Goal: Task Accomplishment & Management: Manage account settings

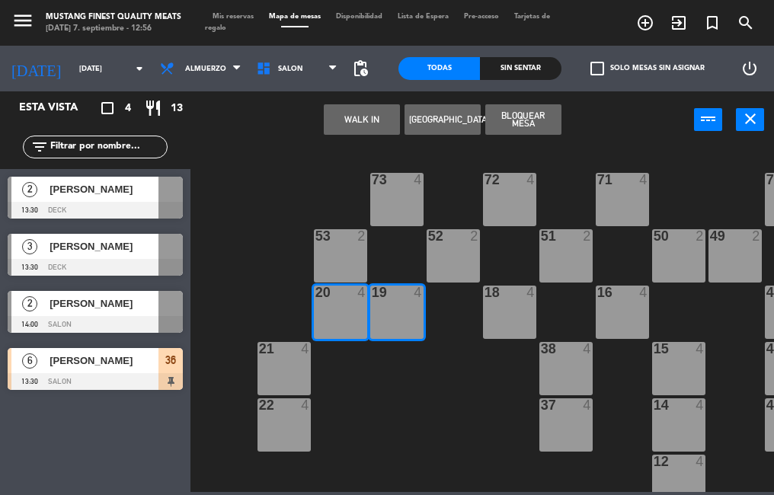
click at [610, 310] on div "16 4" at bounding box center [622, 312] width 53 height 53
click at [522, 124] on button "Bloquear Mesa" at bounding box center [523, 119] width 76 height 30
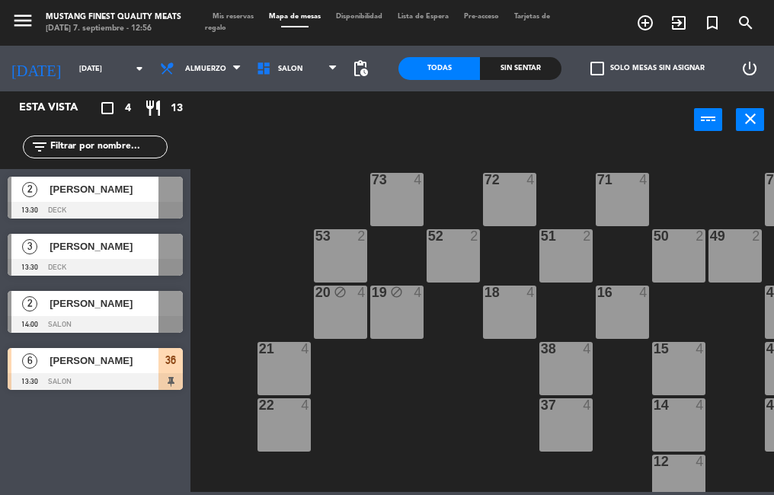
click at [485, 325] on div "18 4" at bounding box center [509, 312] width 53 height 53
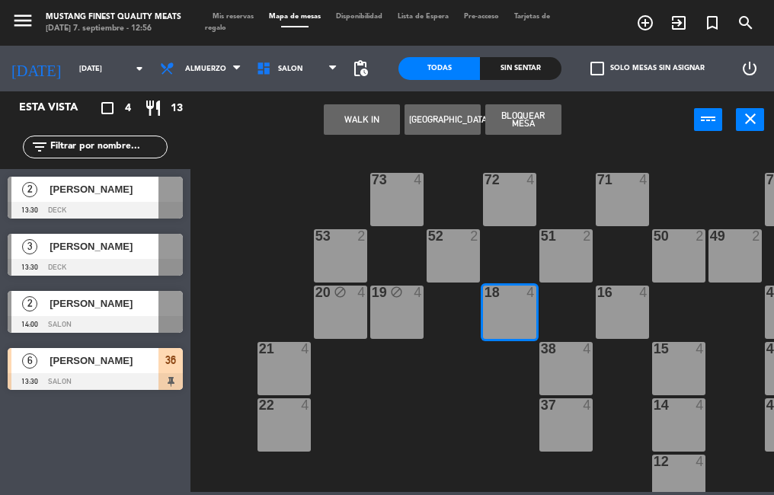
click at [626, 319] on div "16 4" at bounding box center [622, 312] width 53 height 53
click at [545, 258] on div "51 2" at bounding box center [566, 255] width 53 height 53
click at [527, 110] on button "Bloquear Mesa" at bounding box center [523, 119] width 76 height 30
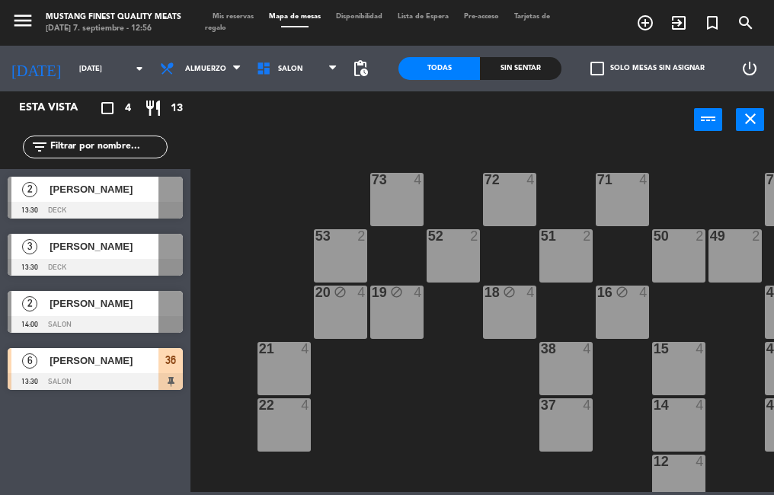
click at [286, 364] on div "21 4" at bounding box center [284, 368] width 53 height 53
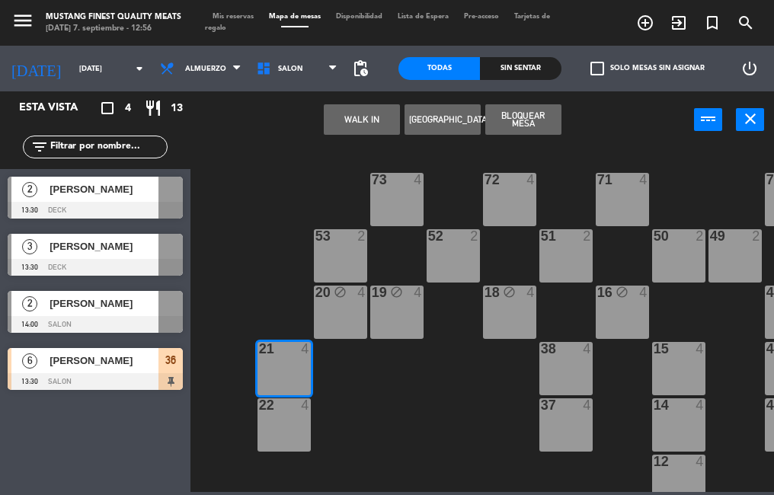
click at [282, 429] on div "22 4" at bounding box center [284, 425] width 53 height 53
click at [514, 125] on button "Bloquear Mesa" at bounding box center [523, 119] width 76 height 30
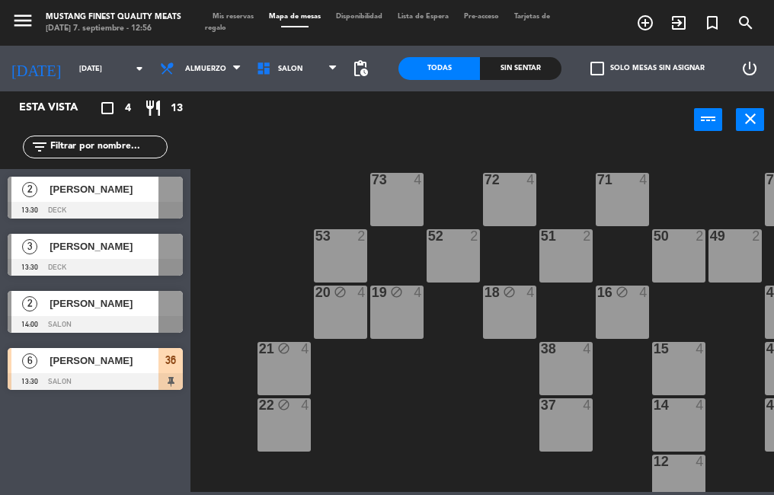
click at [330, 255] on div "53 2" at bounding box center [340, 255] width 53 height 53
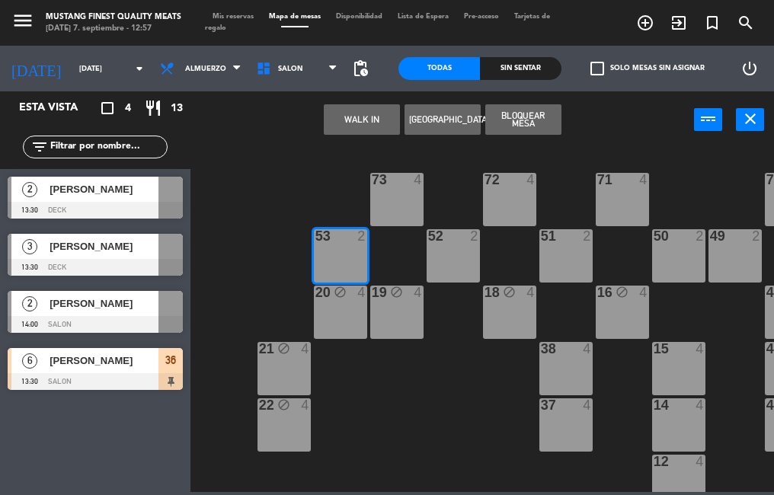
click at [454, 261] on div "52 2" at bounding box center [453, 255] width 53 height 53
click at [572, 258] on div "51 2" at bounding box center [566, 255] width 53 height 53
click at [515, 117] on button "Bloquear Mesa" at bounding box center [523, 119] width 76 height 30
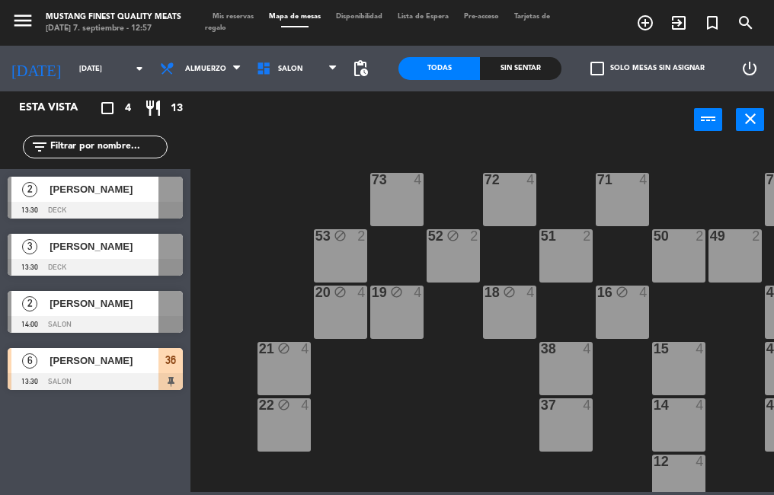
click at [554, 261] on div "51 2" at bounding box center [566, 255] width 53 height 53
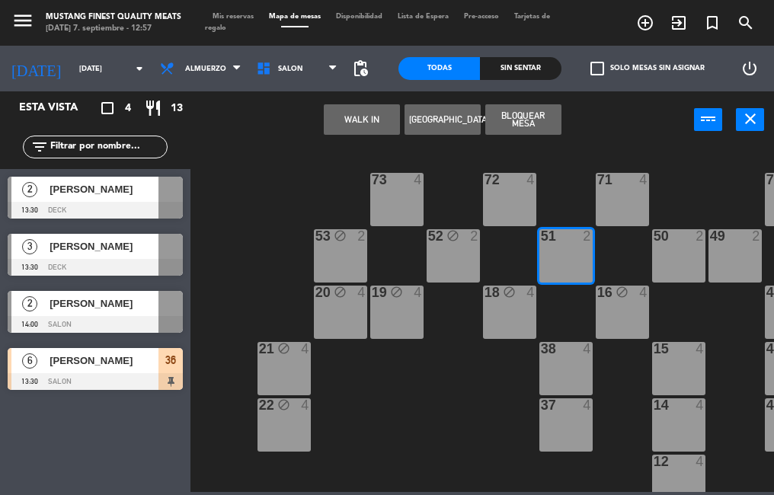
click at [512, 211] on div "72 4" at bounding box center [509, 199] width 53 height 53
click at [527, 127] on button "Bloquear Mesa" at bounding box center [523, 119] width 76 height 30
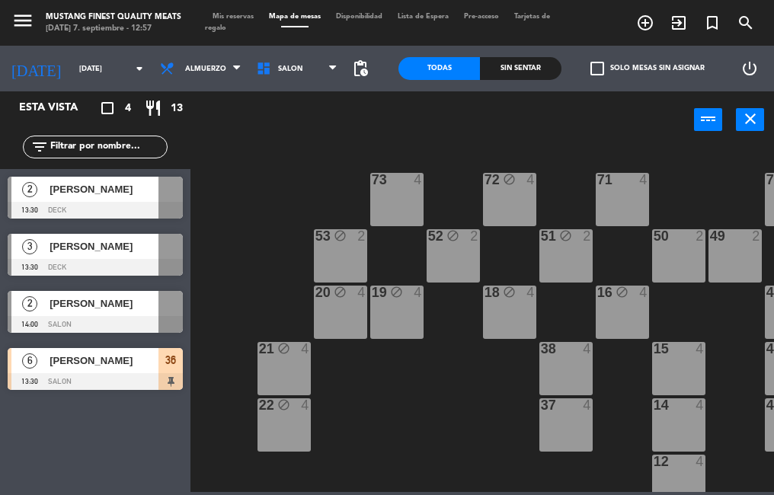
click at [392, 210] on div "73 4" at bounding box center [396, 199] width 53 height 53
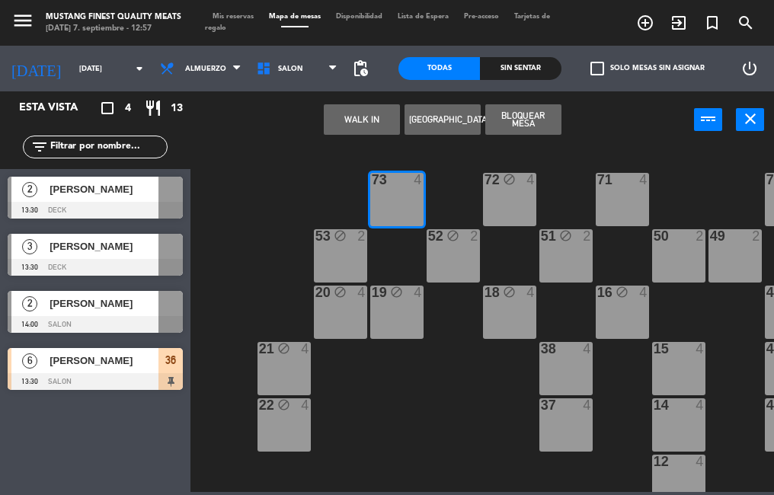
click at [528, 118] on button "Bloquear Mesa" at bounding box center [523, 119] width 76 height 30
click at [613, 197] on div "71 4" at bounding box center [622, 199] width 53 height 53
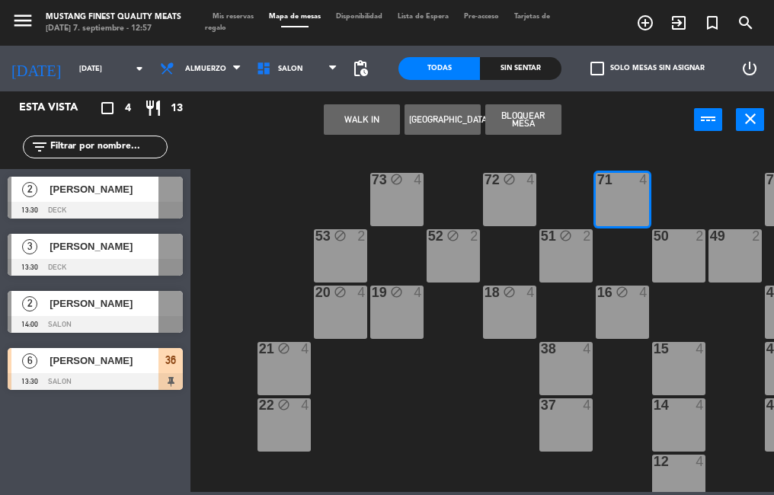
click at [522, 117] on button "Bloquear Mesa" at bounding box center [523, 119] width 76 height 30
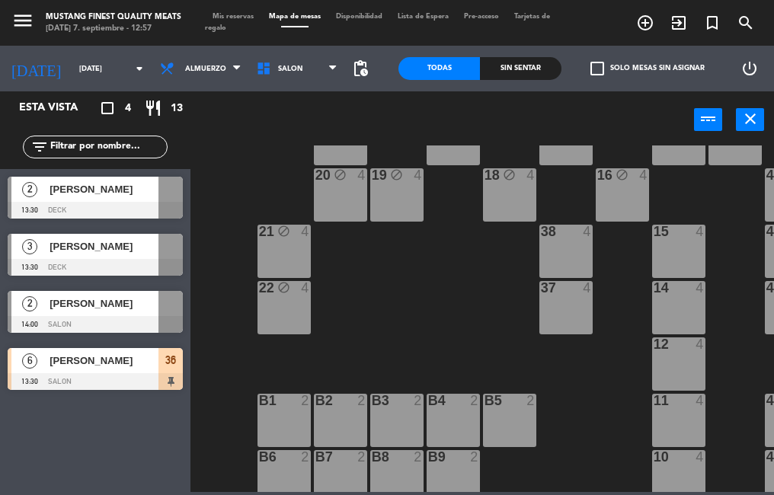
scroll to position [120, 0]
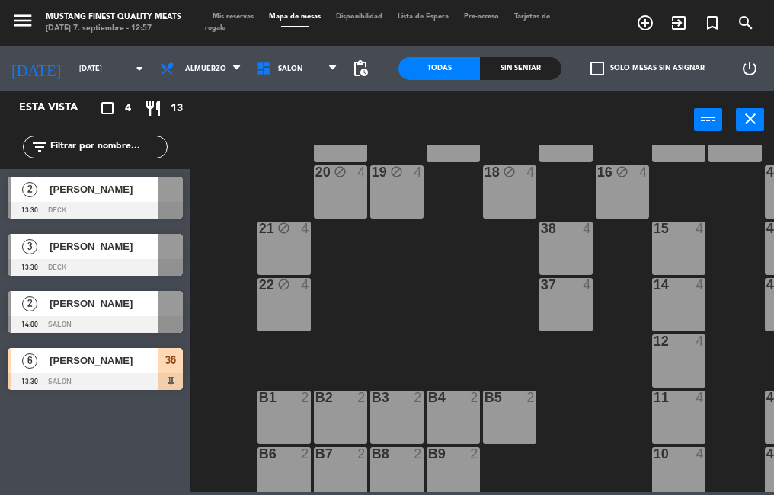
click at [561, 241] on div "38 4" at bounding box center [566, 248] width 53 height 53
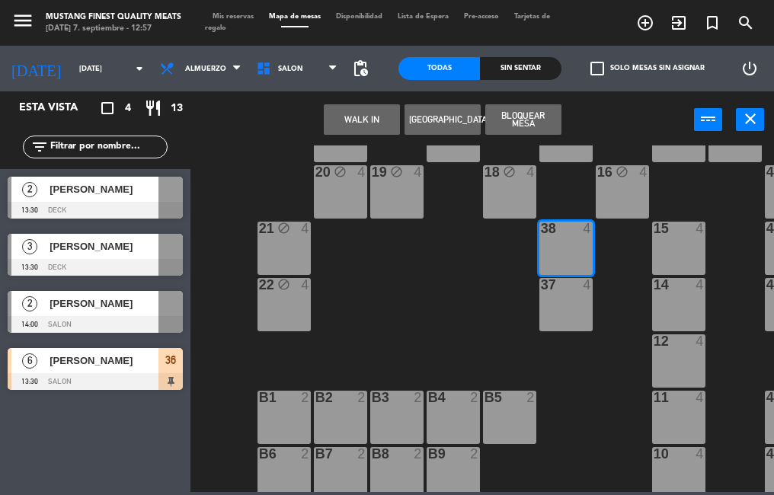
click at [567, 296] on div "37 4" at bounding box center [566, 304] width 53 height 53
click at [522, 112] on button "Bloquear Mesa" at bounding box center [523, 119] width 76 height 30
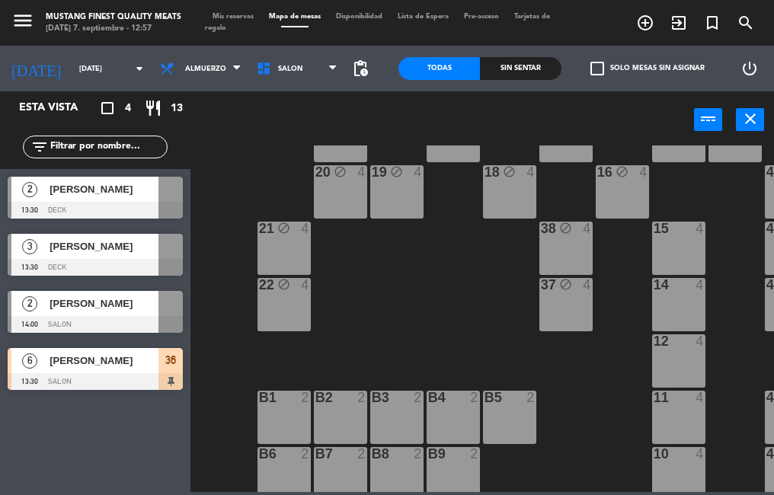
click at [266, 429] on div "B1 2" at bounding box center [284, 417] width 53 height 53
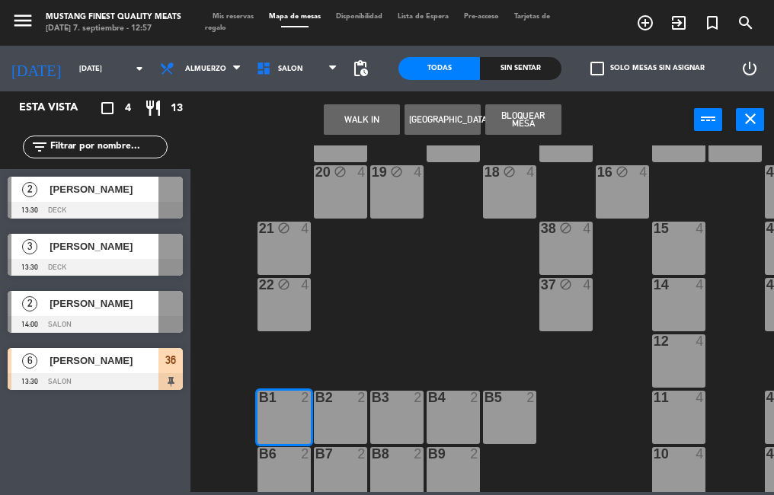
click at [329, 419] on div "B2 2" at bounding box center [340, 417] width 53 height 53
click at [392, 426] on div "B3 2" at bounding box center [396, 417] width 53 height 53
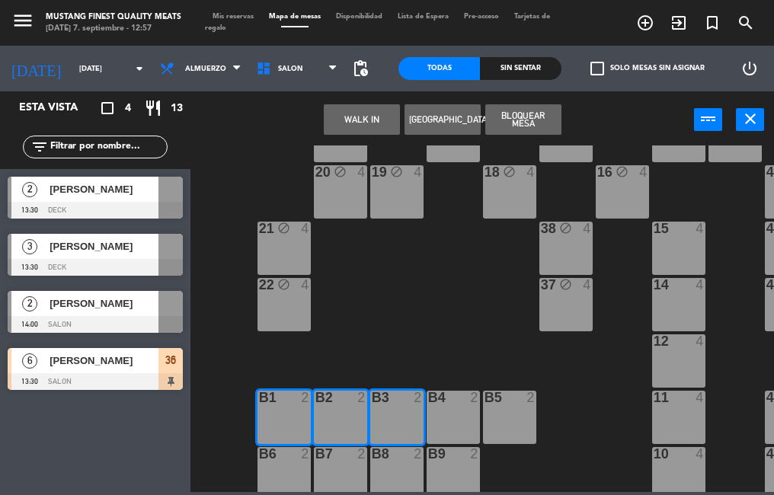
click at [446, 417] on div "B4 2" at bounding box center [453, 417] width 53 height 53
click at [512, 416] on div "B5 2" at bounding box center [509, 417] width 53 height 53
click at [530, 123] on button "Bloquear Mesa" at bounding box center [523, 119] width 76 height 30
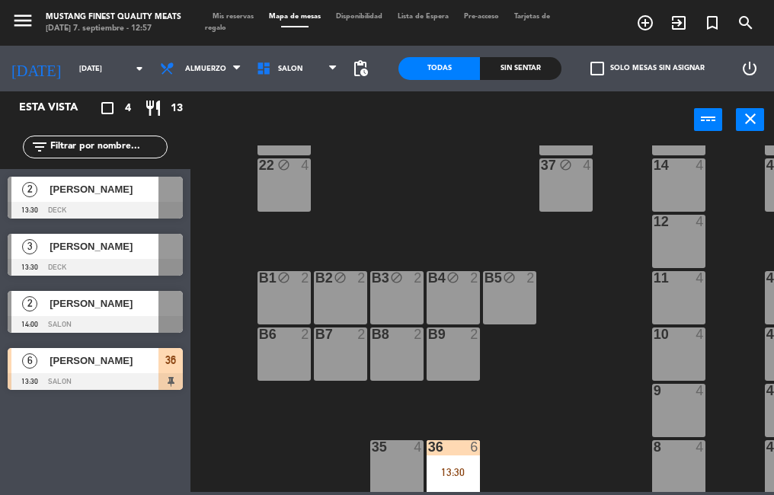
scroll to position [265, 0]
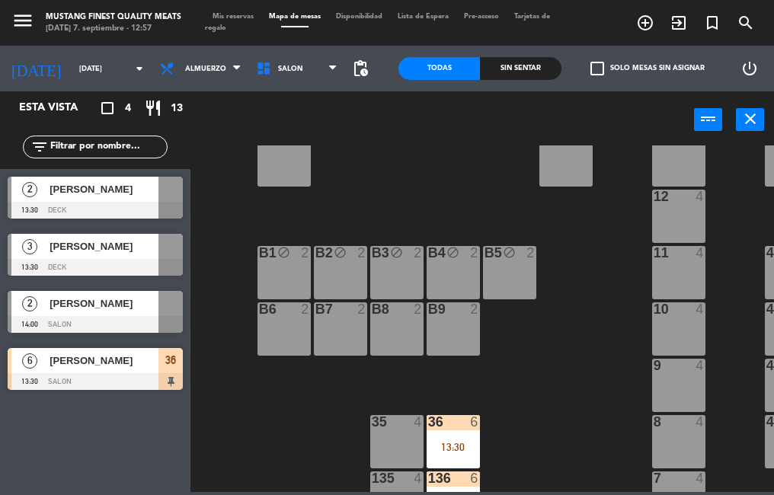
click at [270, 333] on div "B6 2" at bounding box center [284, 329] width 53 height 53
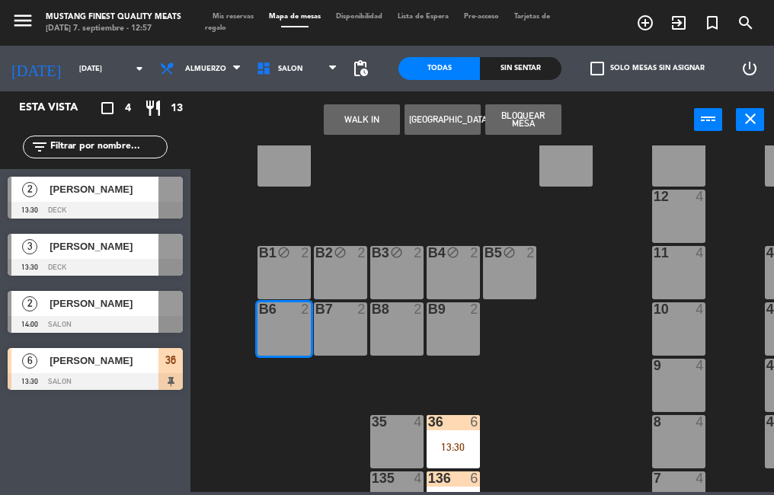
click at [341, 336] on div "B7 2" at bounding box center [340, 329] width 53 height 53
click at [414, 336] on div "B8 2" at bounding box center [396, 329] width 53 height 53
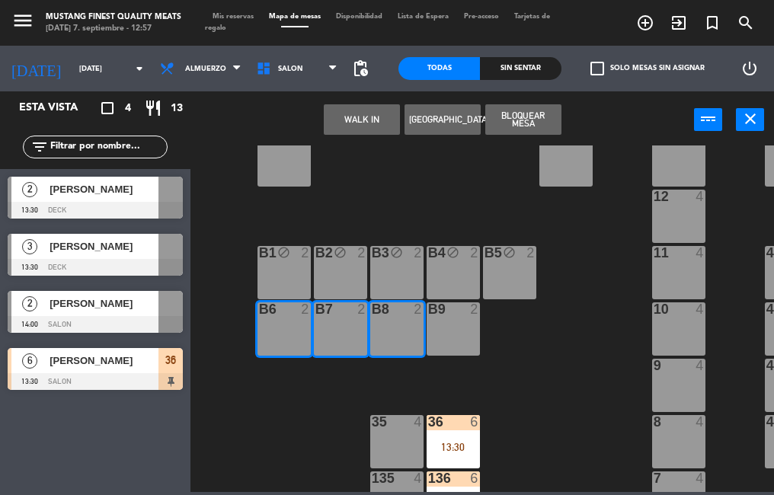
click at [472, 338] on div "B9 2" at bounding box center [453, 329] width 53 height 53
click at [515, 123] on button "Bloquear Mesa" at bounding box center [523, 119] width 76 height 30
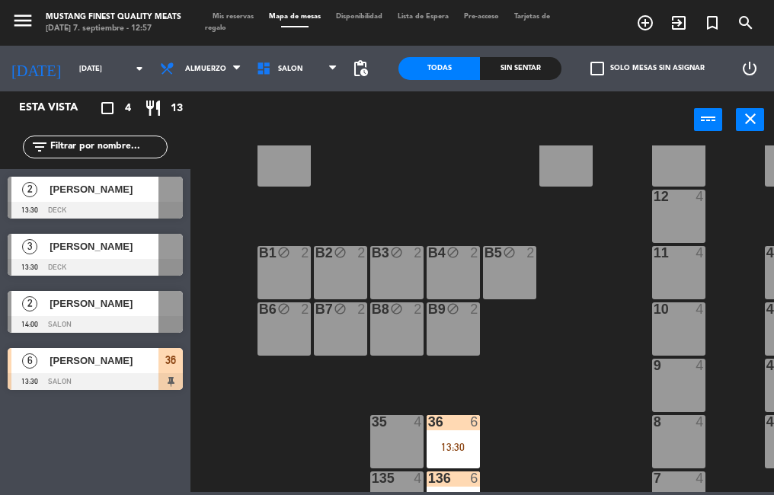
click at [388, 434] on div "35 4" at bounding box center [396, 441] width 53 height 53
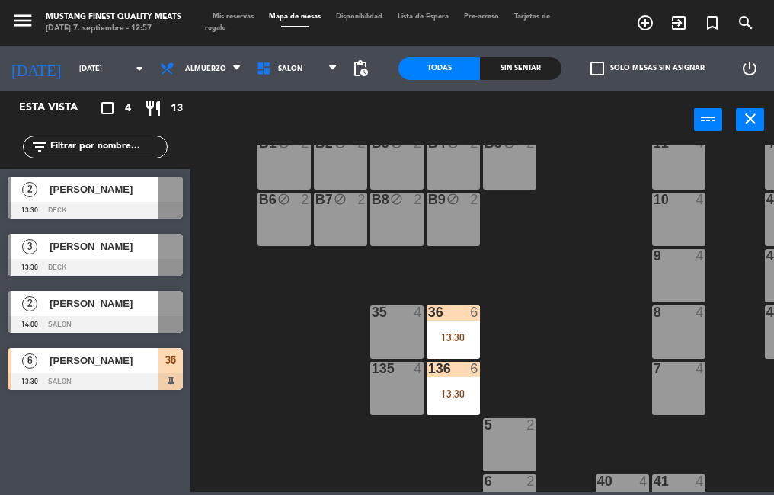
scroll to position [376, 0]
click at [391, 321] on div "35 4" at bounding box center [396, 331] width 53 height 53
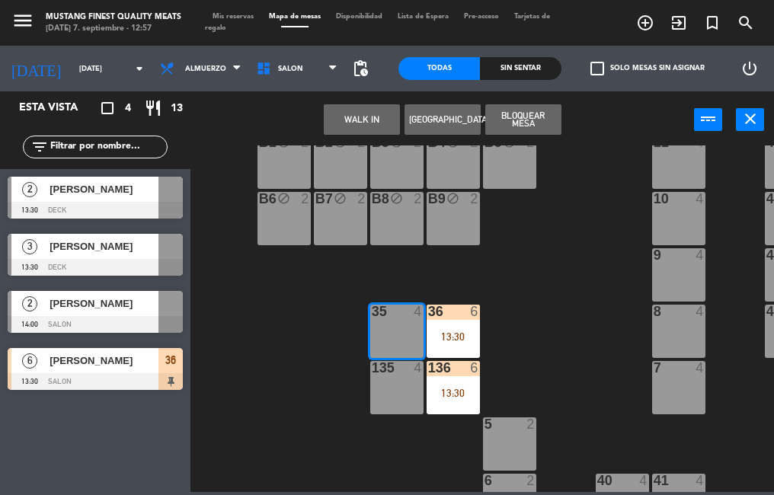
click at [387, 396] on div "135 4" at bounding box center [396, 387] width 53 height 53
click at [526, 113] on button "Bloquear Mesa" at bounding box center [523, 119] width 76 height 30
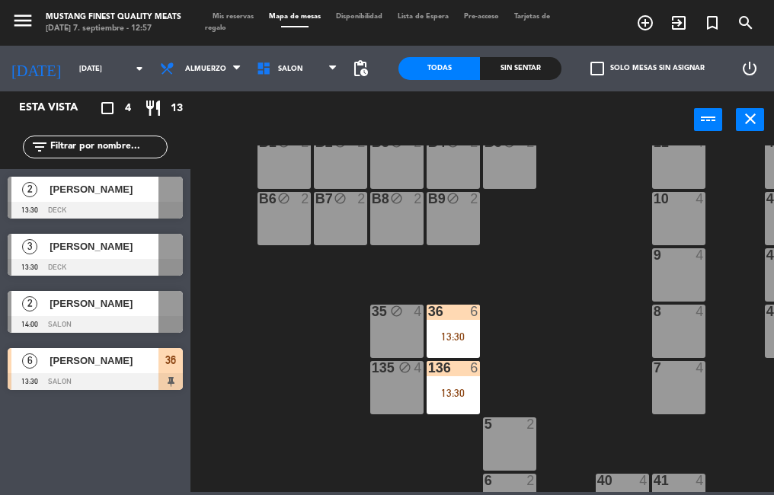
click at [514, 444] on div "5 2" at bounding box center [509, 444] width 53 height 53
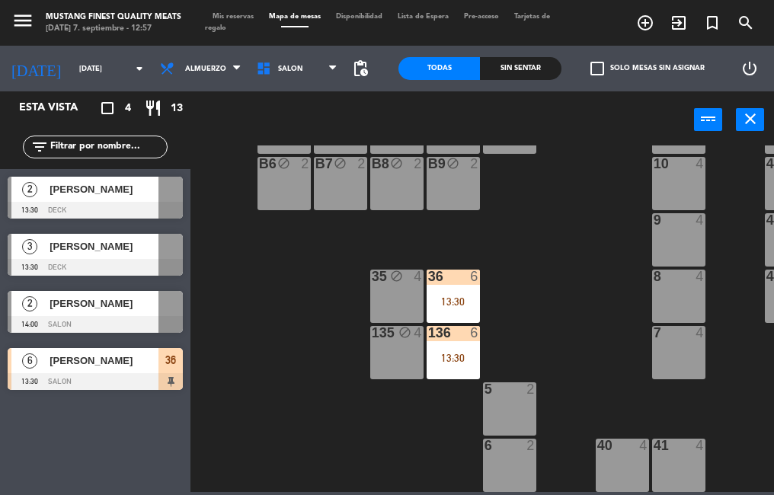
scroll to position [418, 0]
click at [503, 396] on div "5 2" at bounding box center [509, 409] width 53 height 53
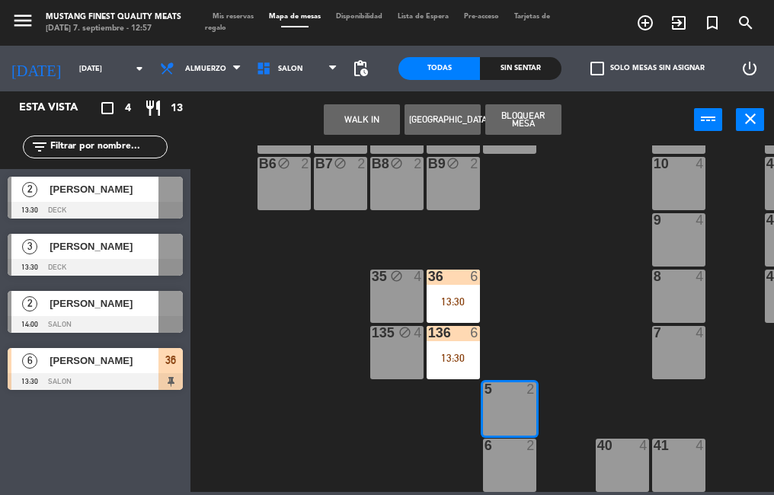
click at [508, 465] on div "6 2" at bounding box center [509, 465] width 53 height 53
click at [520, 122] on button "Bloquear Mesa" at bounding box center [523, 119] width 76 height 30
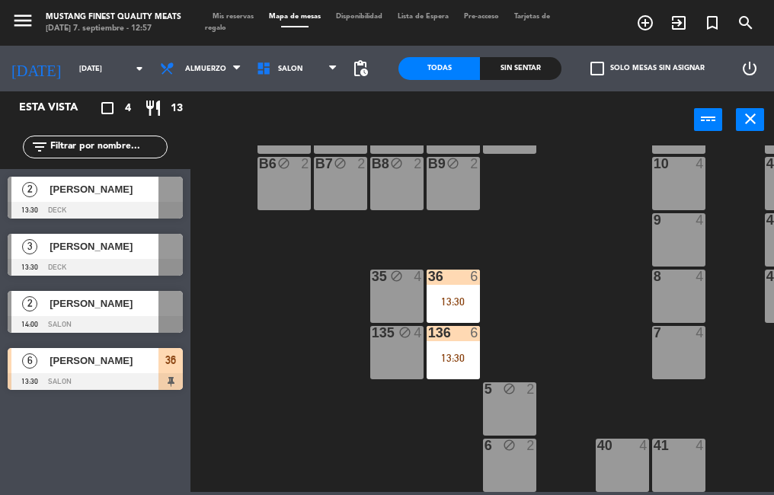
click at [616, 450] on div "40 4" at bounding box center [622, 465] width 53 height 53
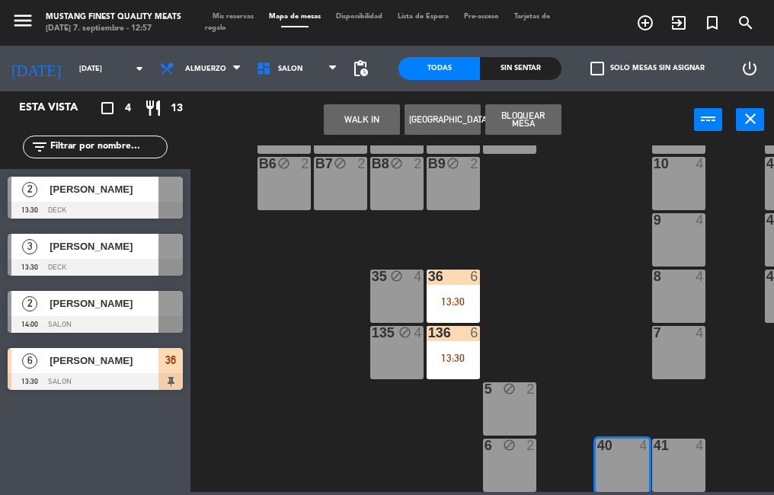
click at [682, 455] on div "41 4" at bounding box center [678, 465] width 53 height 53
click at [530, 117] on button "Bloquear Mesa" at bounding box center [523, 119] width 76 height 30
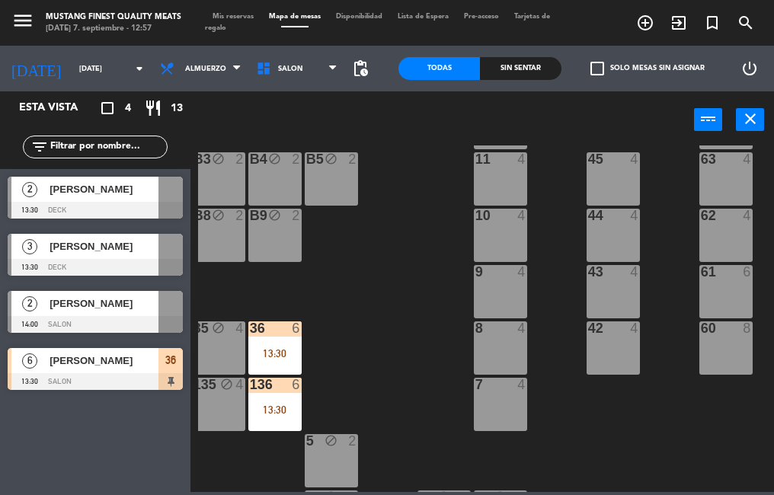
scroll to position [305, 178]
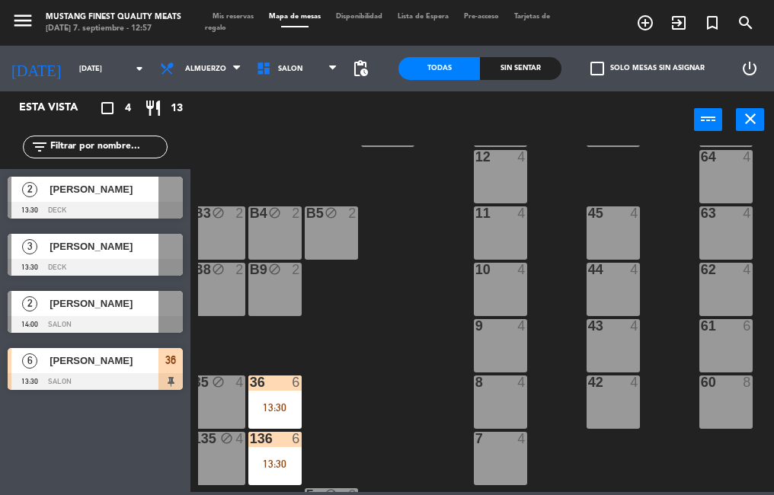
click at [499, 449] on div "7 4" at bounding box center [500, 458] width 53 height 53
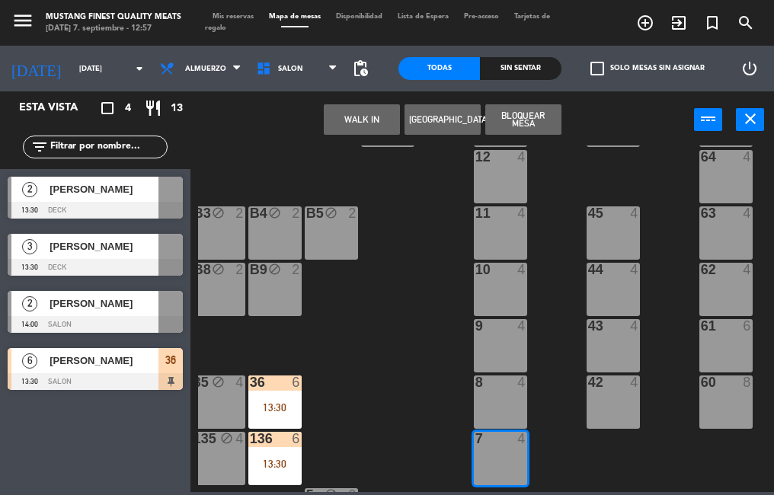
click at [505, 402] on div "8 4" at bounding box center [500, 402] width 53 height 53
click at [507, 349] on div "9 4" at bounding box center [500, 345] width 53 height 53
click at [503, 293] on div "10 4" at bounding box center [500, 289] width 53 height 53
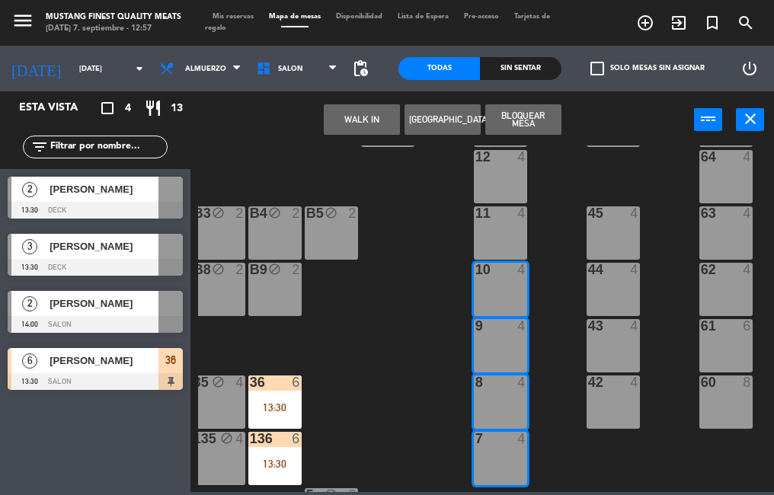
click at [506, 234] on div "11 4" at bounding box center [500, 233] width 53 height 53
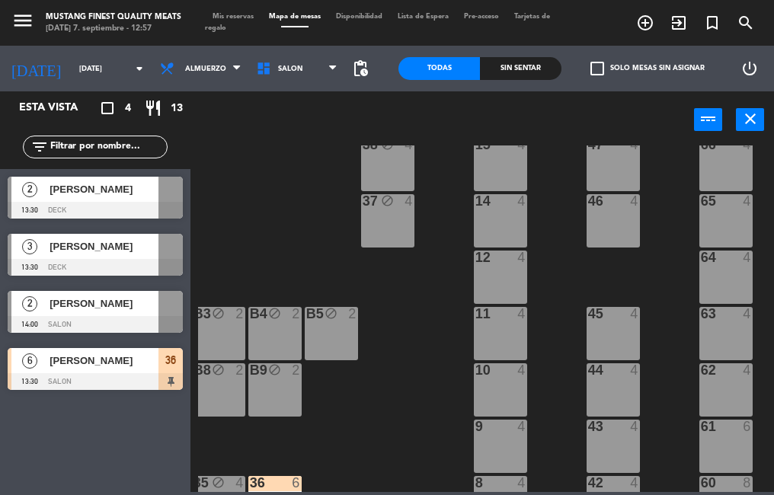
scroll to position [200, 178]
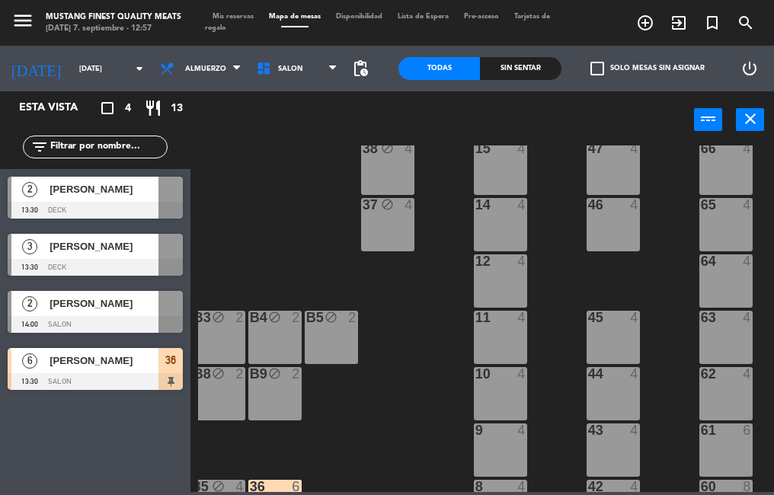
click at [496, 169] on div "15 4" at bounding box center [500, 168] width 53 height 53
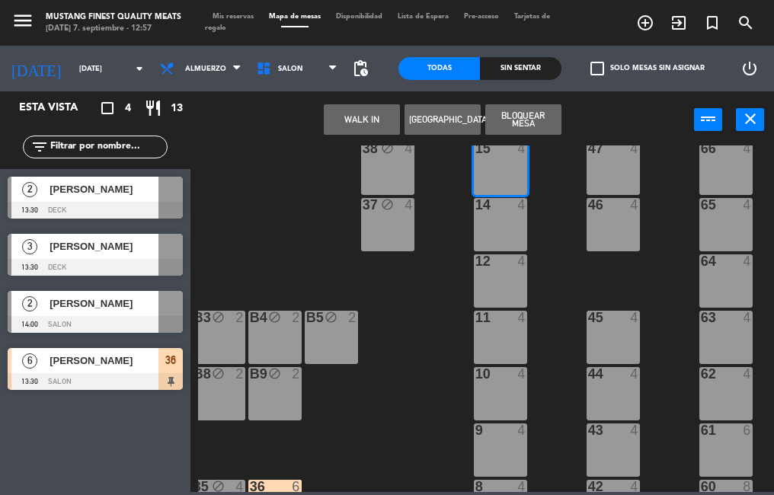
click at [488, 229] on div "14 4" at bounding box center [500, 224] width 53 height 53
click at [498, 287] on div "12 4" at bounding box center [500, 281] width 53 height 53
click at [499, 340] on div "11 4" at bounding box center [500, 337] width 53 height 53
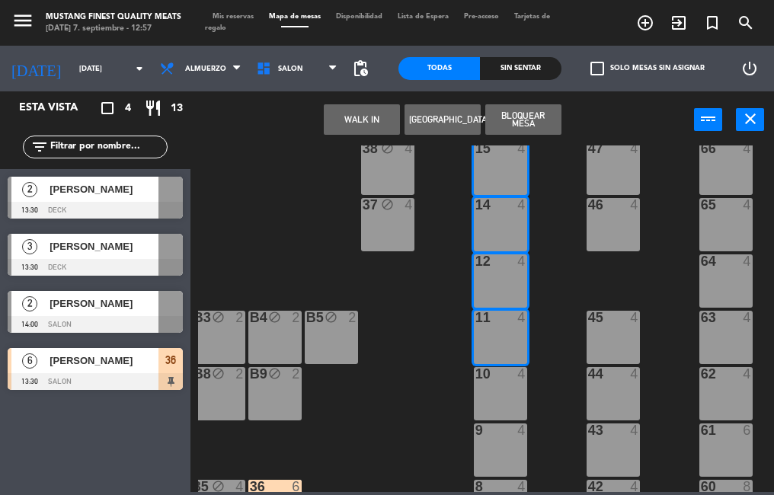
click at [505, 397] on div "10 4" at bounding box center [500, 393] width 53 height 53
click at [495, 460] on div "9 4" at bounding box center [500, 450] width 53 height 53
click at [522, 128] on button "Bloquear Mesa" at bounding box center [523, 119] width 76 height 30
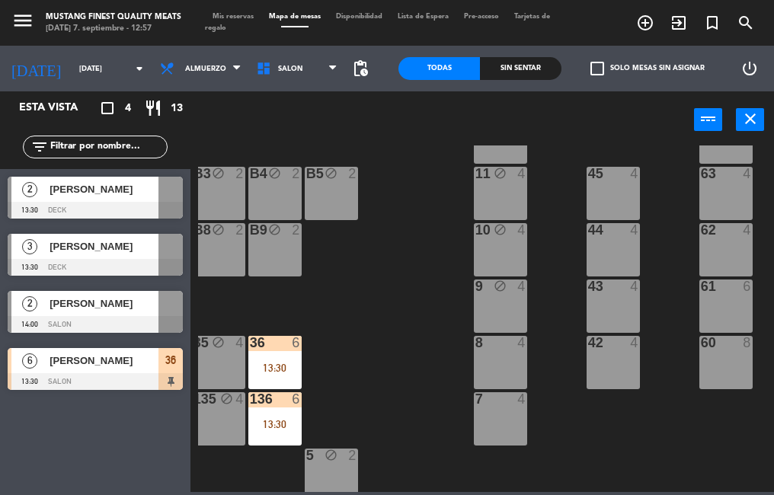
scroll to position [366, 178]
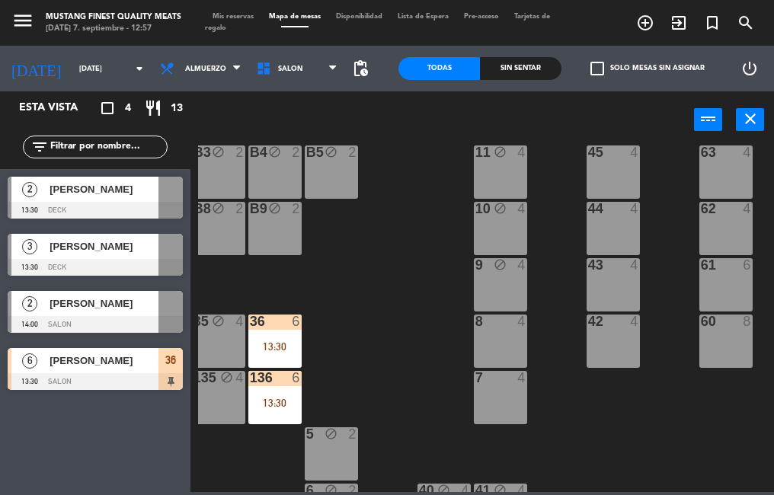
click at [505, 335] on div "8 4" at bounding box center [500, 341] width 53 height 53
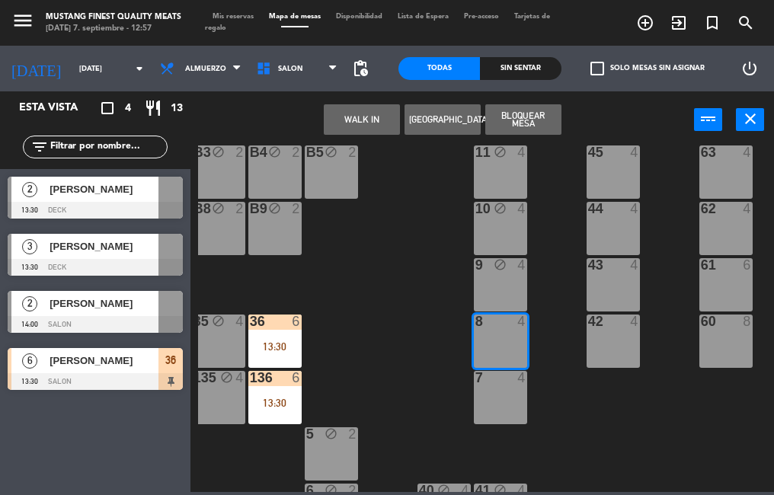
click at [505, 408] on div "7 4" at bounding box center [500, 397] width 53 height 53
click at [523, 127] on button "Bloquear Mesa" at bounding box center [523, 119] width 76 height 30
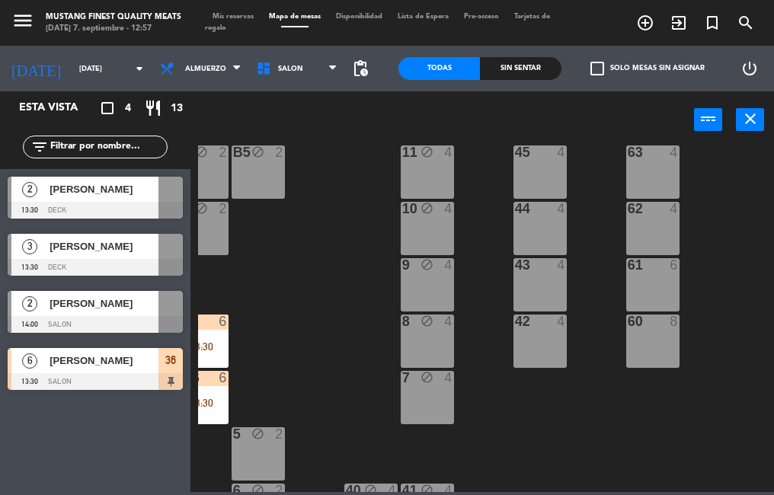
scroll to position [366, 259]
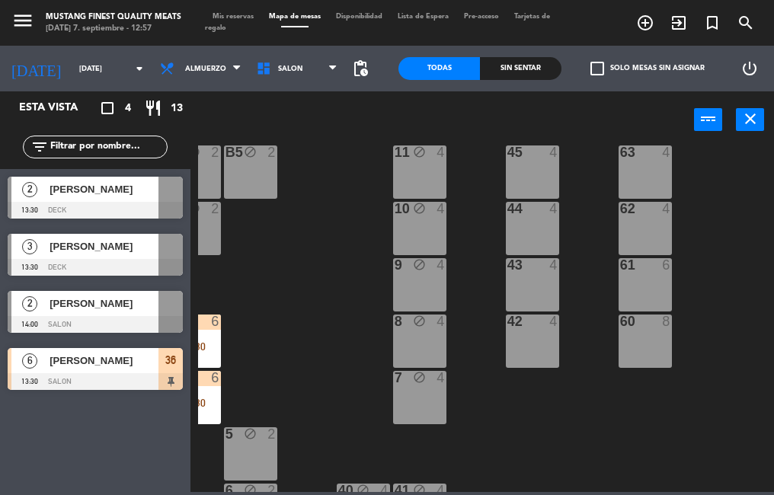
click at [528, 337] on div "42 4" at bounding box center [532, 341] width 53 height 53
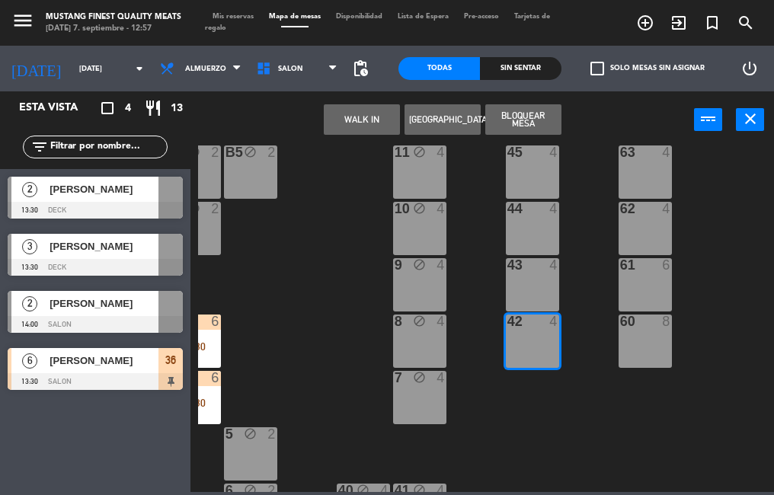
click at [527, 291] on div "43 4" at bounding box center [532, 284] width 53 height 53
click at [533, 242] on div "44 4" at bounding box center [532, 228] width 53 height 53
click at [537, 171] on div "45 4" at bounding box center [532, 172] width 53 height 53
click at [527, 133] on button "Bloquear Mesa" at bounding box center [523, 119] width 76 height 30
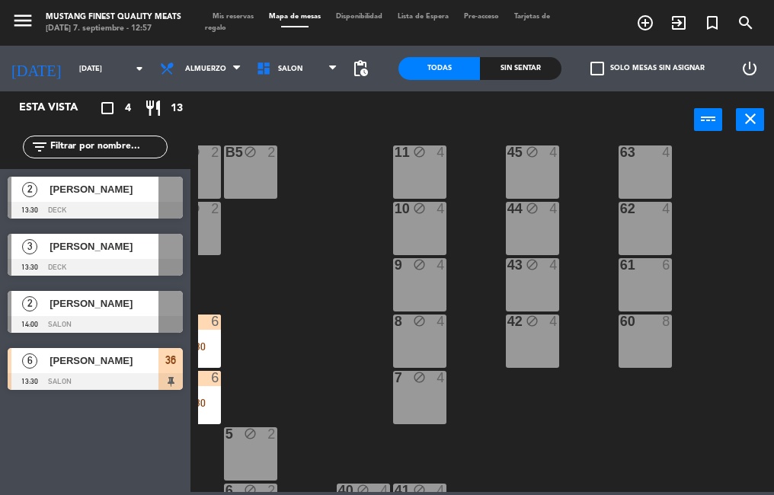
click at [646, 344] on div "60 8" at bounding box center [645, 341] width 53 height 53
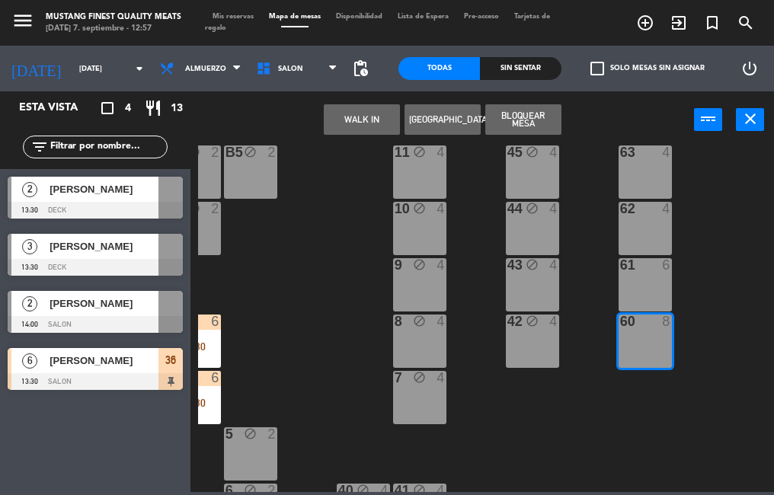
click at [649, 290] on div "61 6" at bounding box center [645, 284] width 53 height 53
click at [646, 239] on div "62 4" at bounding box center [645, 228] width 53 height 53
click at [643, 181] on div "63 4" at bounding box center [645, 172] width 53 height 53
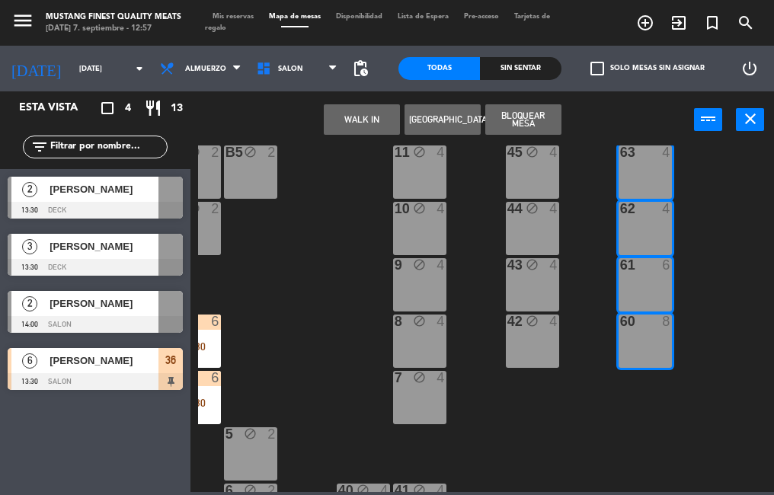
click at [529, 124] on button "Bloquear Mesa" at bounding box center [523, 119] width 76 height 30
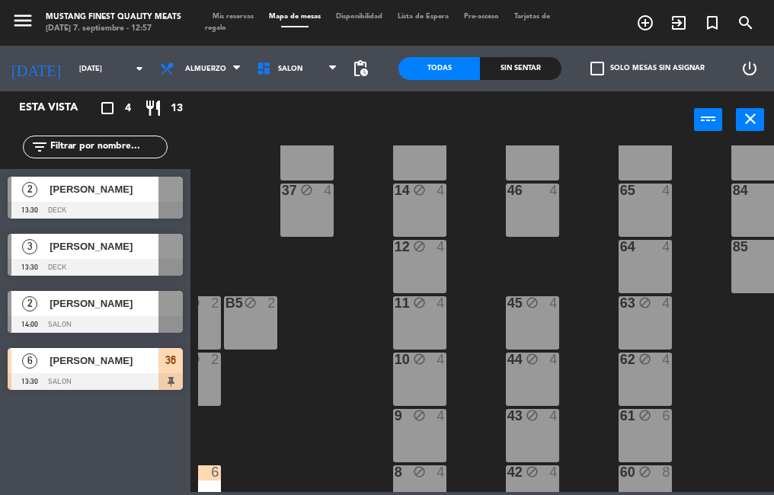
scroll to position [176, 259]
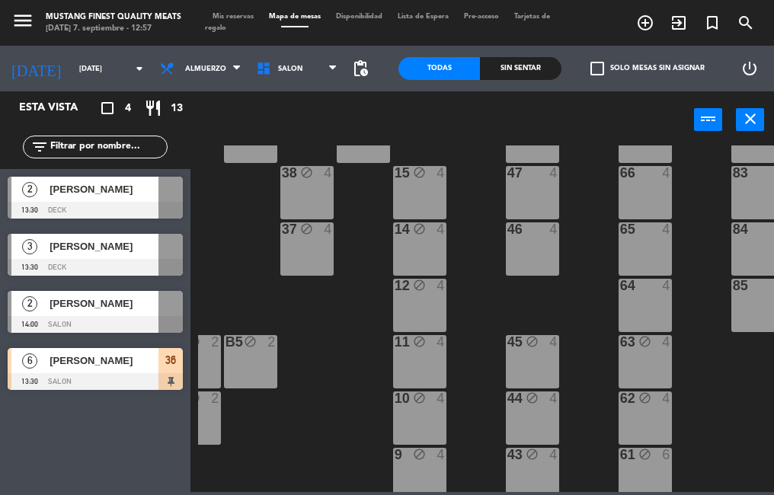
click at [642, 304] on div "64 4" at bounding box center [645, 305] width 53 height 53
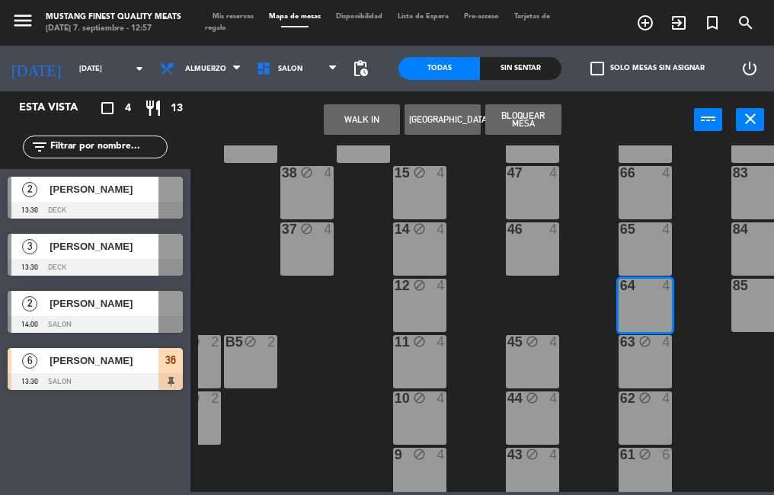
click at [647, 245] on div "65 4" at bounding box center [645, 249] width 53 height 53
click at [655, 195] on div "66 4" at bounding box center [645, 192] width 53 height 53
click at [524, 127] on button "Bloquear Mesa" at bounding box center [523, 119] width 76 height 30
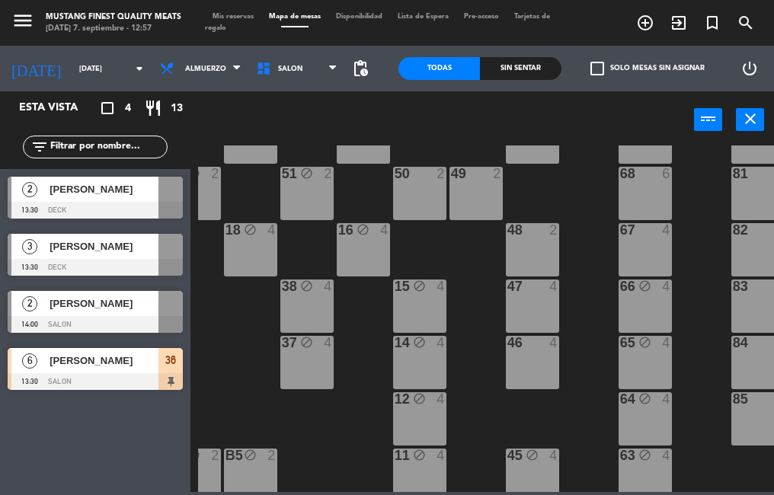
scroll to position [62, 259]
click at [637, 251] on div "67 4" at bounding box center [645, 250] width 53 height 53
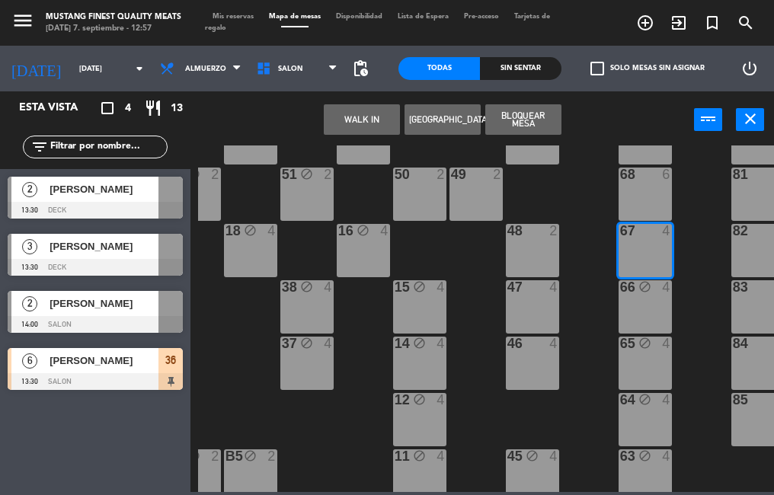
click at [645, 186] on div "68 6" at bounding box center [645, 194] width 53 height 53
click at [539, 125] on button "Bloquear Mesa" at bounding box center [523, 119] width 76 height 30
click at [528, 241] on div "48 2" at bounding box center [532, 250] width 53 height 53
click at [518, 309] on div "47 4" at bounding box center [532, 306] width 53 height 53
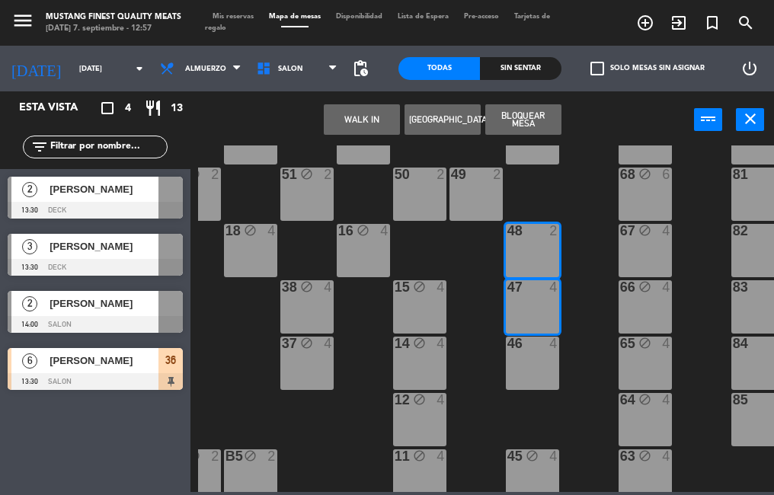
click at [521, 364] on div "46 4" at bounding box center [532, 363] width 53 height 53
click at [535, 127] on button "Bloquear Mesa" at bounding box center [523, 119] width 76 height 30
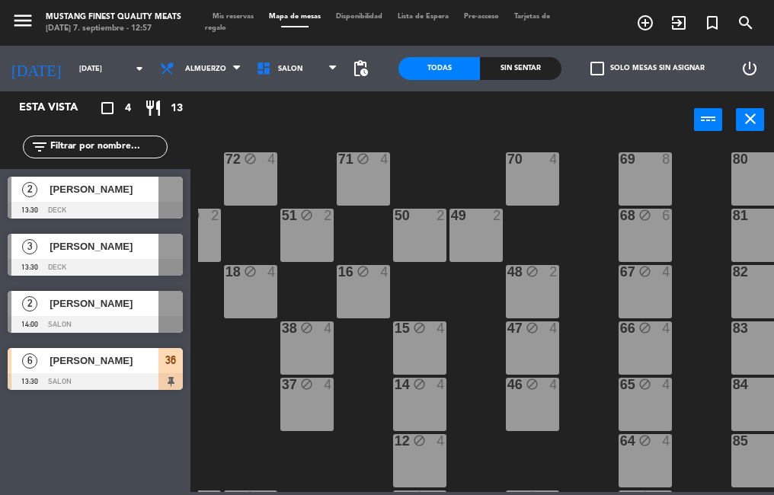
scroll to position [0, 259]
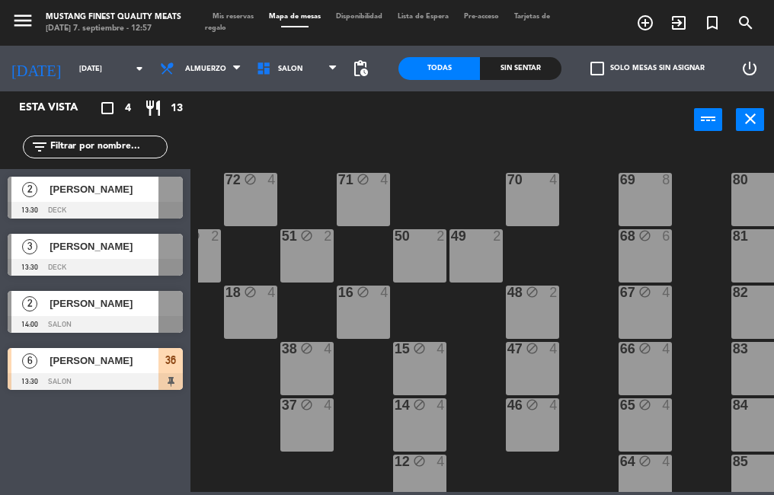
click at [641, 199] on div "69 8" at bounding box center [645, 199] width 53 height 53
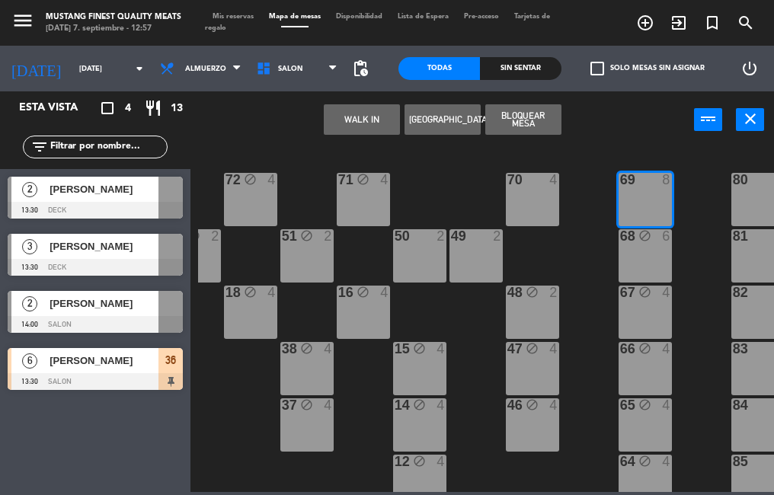
click at [524, 200] on div "70 4" at bounding box center [532, 199] width 53 height 53
click at [534, 120] on button "Bloquear Mesa" at bounding box center [523, 119] width 76 height 30
click at [461, 257] on div "49 2" at bounding box center [476, 255] width 53 height 53
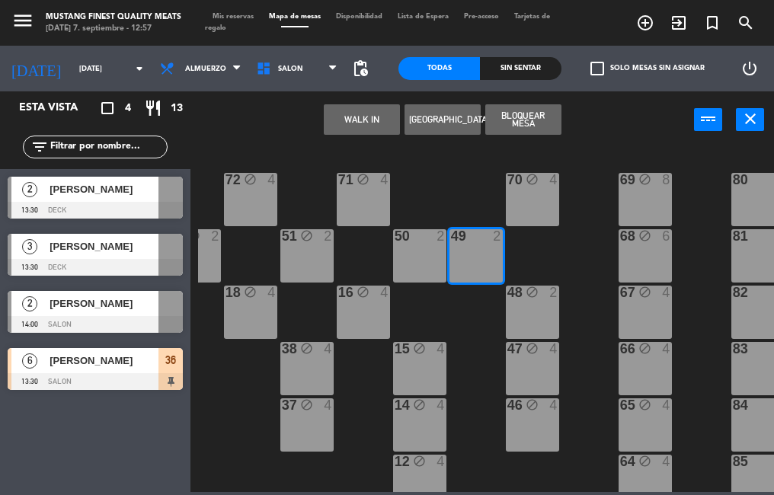
click at [404, 261] on div "50 2" at bounding box center [419, 255] width 53 height 53
click at [524, 127] on button "Bloquear Mesa" at bounding box center [523, 119] width 76 height 30
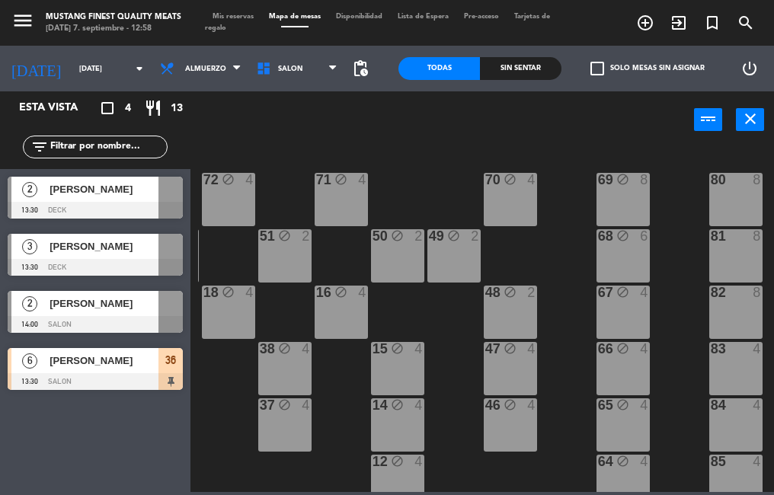
scroll to position [0, 280]
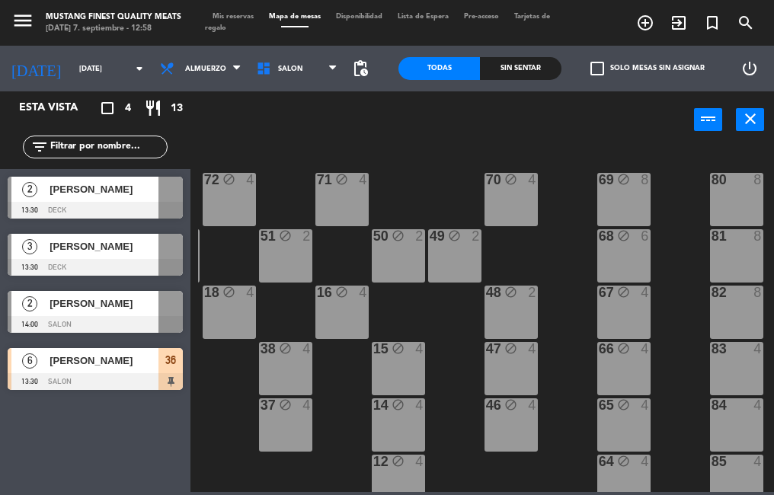
click at [721, 195] on div "80 8" at bounding box center [736, 199] width 53 height 53
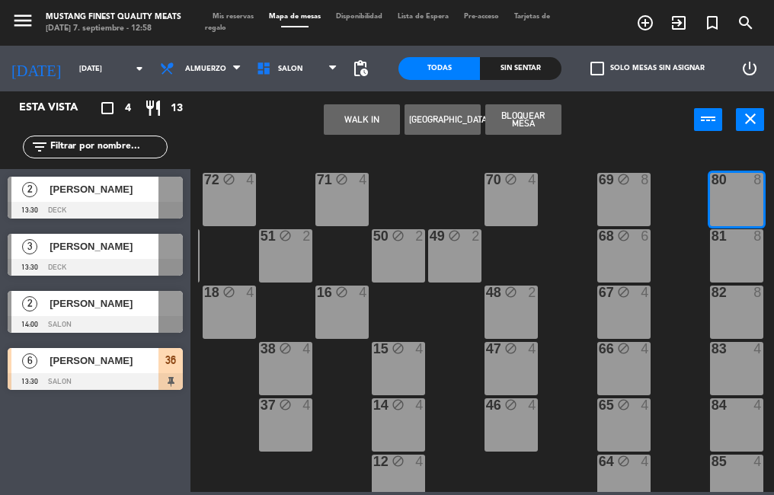
click at [732, 263] on div "81 8" at bounding box center [736, 255] width 53 height 53
click at [732, 316] on div "82 8" at bounding box center [736, 312] width 53 height 53
click at [734, 350] on div at bounding box center [736, 349] width 25 height 14
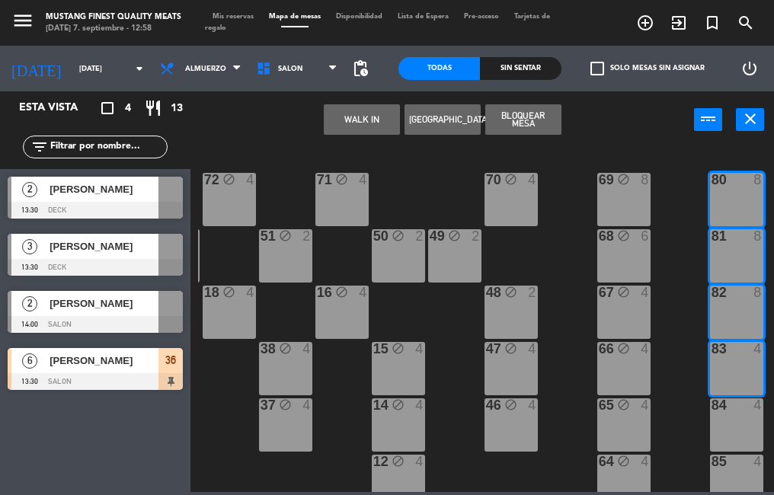
click at [732, 386] on div "83 4" at bounding box center [736, 368] width 53 height 53
click at [735, 433] on div "84 4" at bounding box center [736, 425] width 53 height 53
click at [736, 357] on div "83 4" at bounding box center [736, 349] width 53 height 15
click at [742, 413] on div "84 4" at bounding box center [736, 406] width 53 height 15
click at [741, 466] on div at bounding box center [736, 462] width 25 height 14
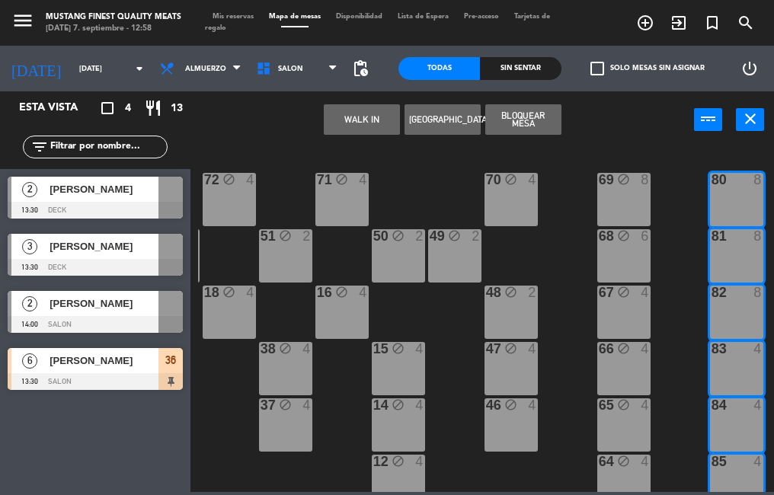
click at [524, 115] on button "Bloquear Mesa" at bounding box center [523, 119] width 76 height 30
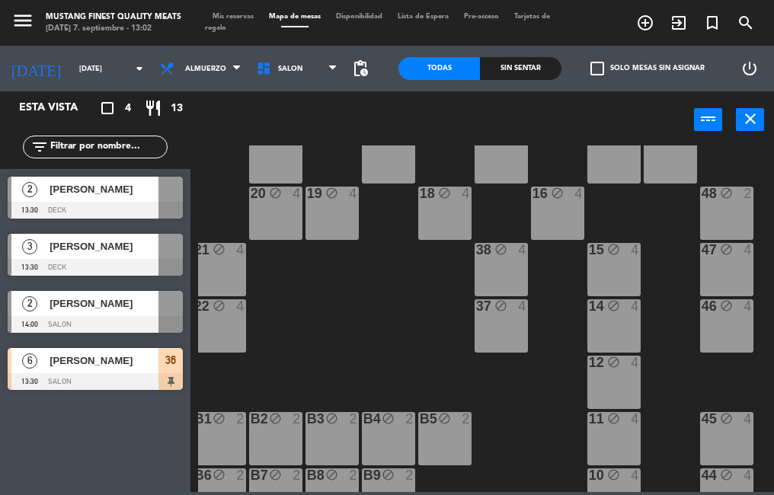
scroll to position [99, 66]
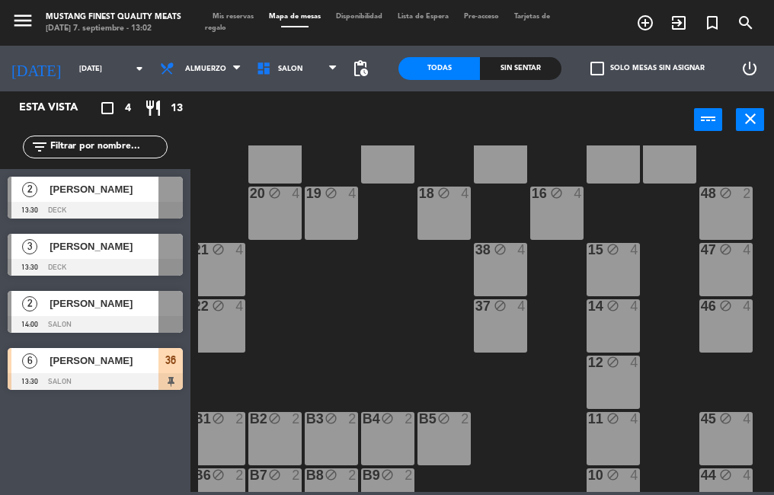
click at [594, 372] on div "12 block 4" at bounding box center [613, 382] width 53 height 53
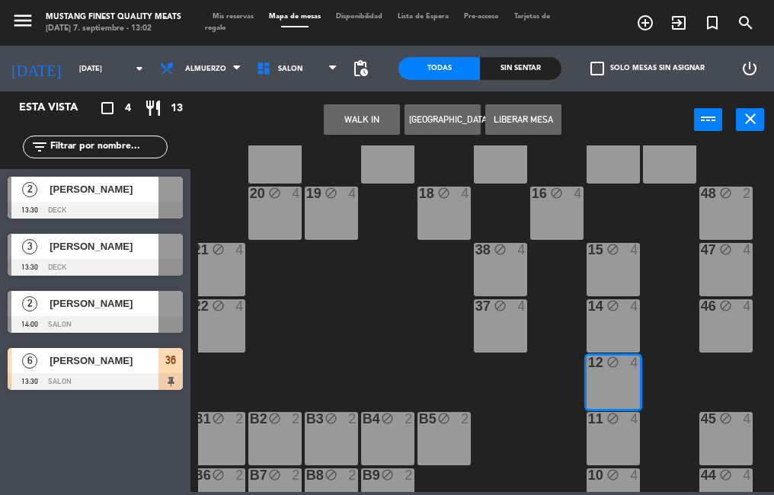
click at [159, 208] on div at bounding box center [95, 210] width 175 height 17
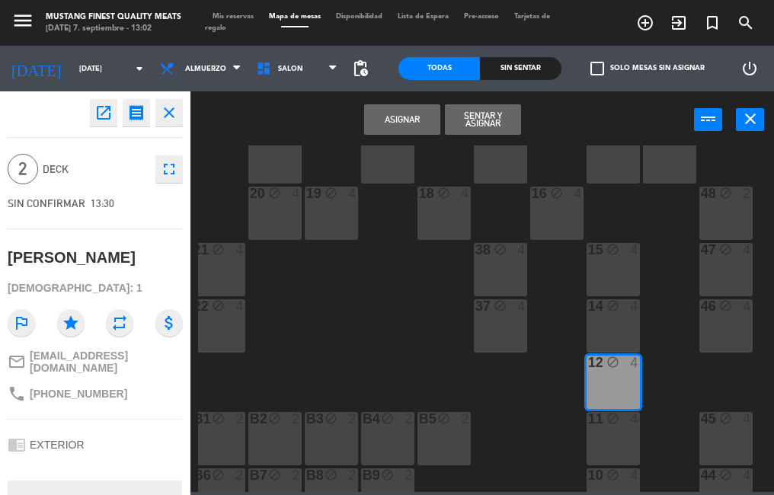
click at [402, 120] on button "Asignar" at bounding box center [402, 119] width 76 height 30
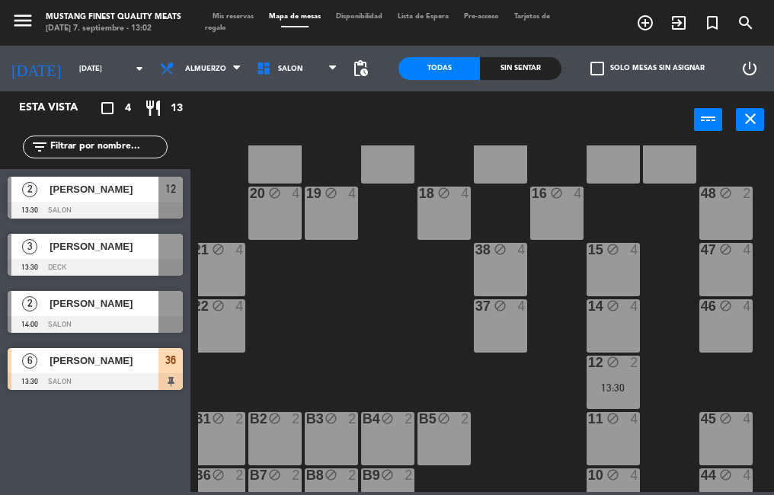
click at [617, 323] on div "14 block 4" at bounding box center [613, 326] width 53 height 53
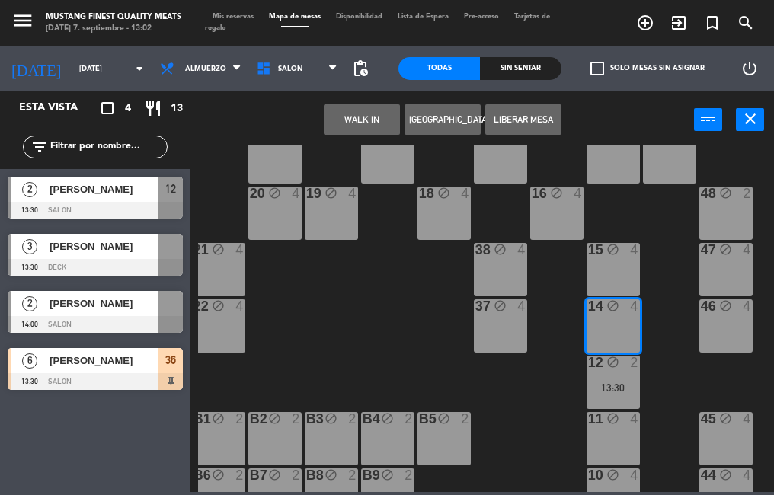
click at [151, 261] on div at bounding box center [95, 267] width 175 height 17
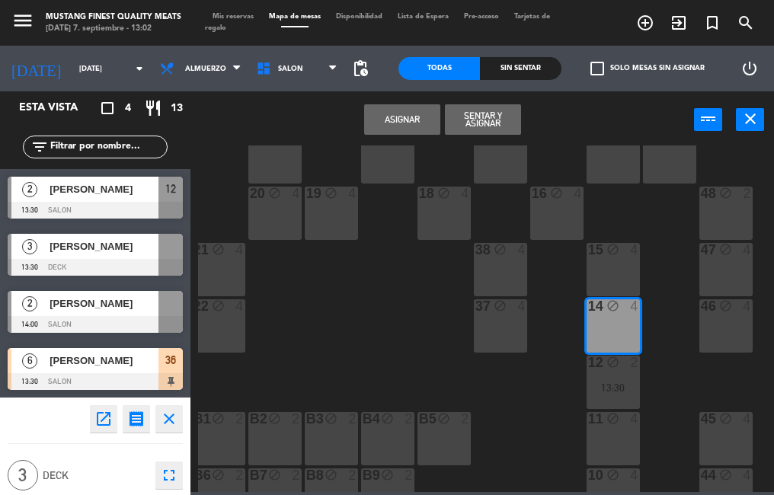
click at [367, 124] on button "Asignar" at bounding box center [402, 119] width 76 height 30
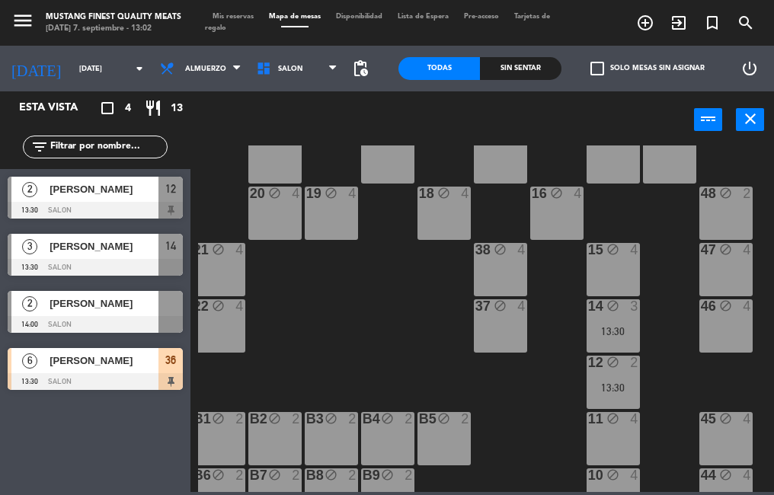
click at [634, 270] on div "15 block 4" at bounding box center [613, 269] width 53 height 53
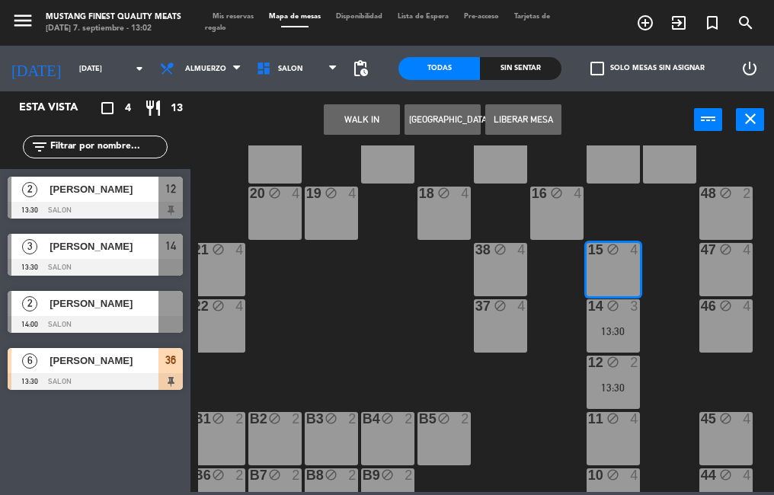
click at [141, 312] on div "[PERSON_NAME]" at bounding box center [103, 303] width 111 height 25
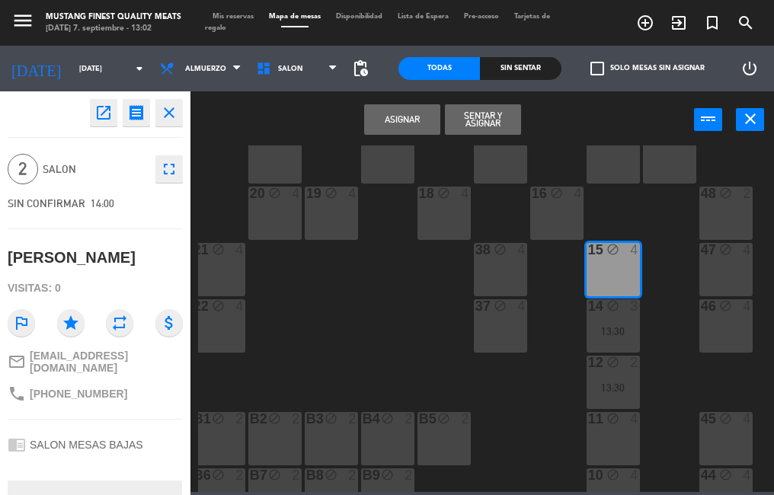
click at [396, 123] on button "Asignar" at bounding box center [402, 119] width 76 height 30
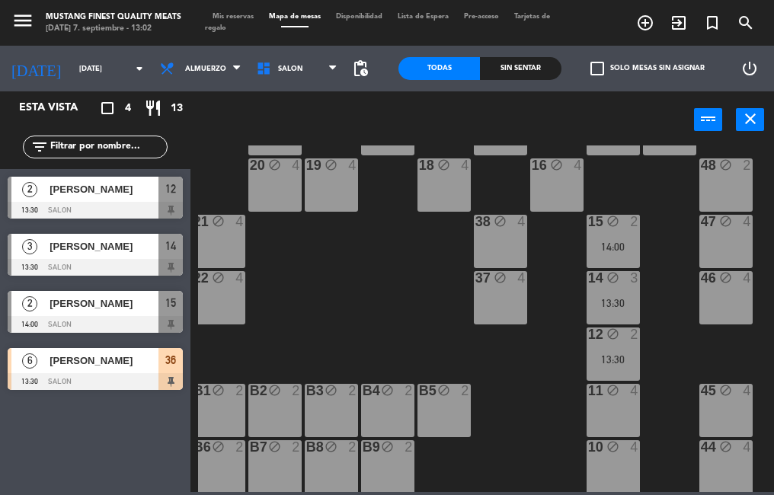
scroll to position [133, 66]
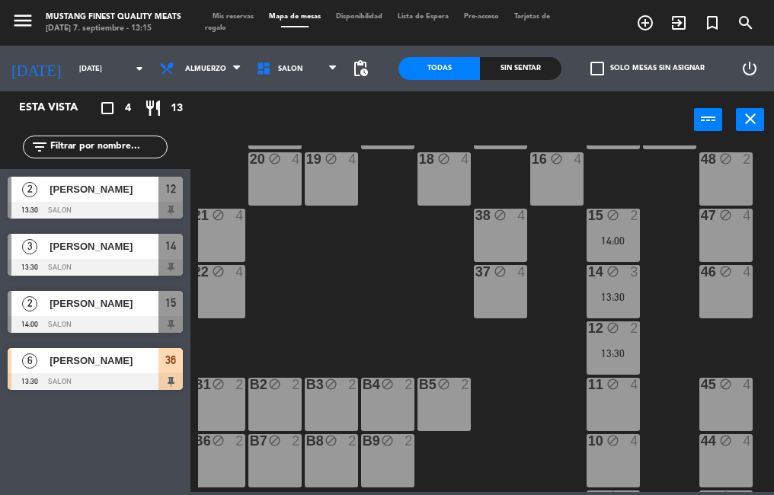
click at [245, 17] on span "Mis reservas" at bounding box center [233, 16] width 56 height 7
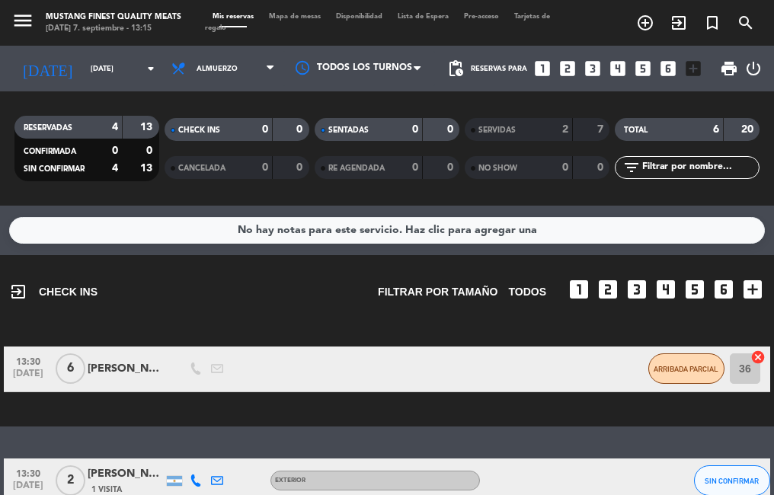
click at [300, 18] on span "Mapa de mesas" at bounding box center [294, 16] width 67 height 7
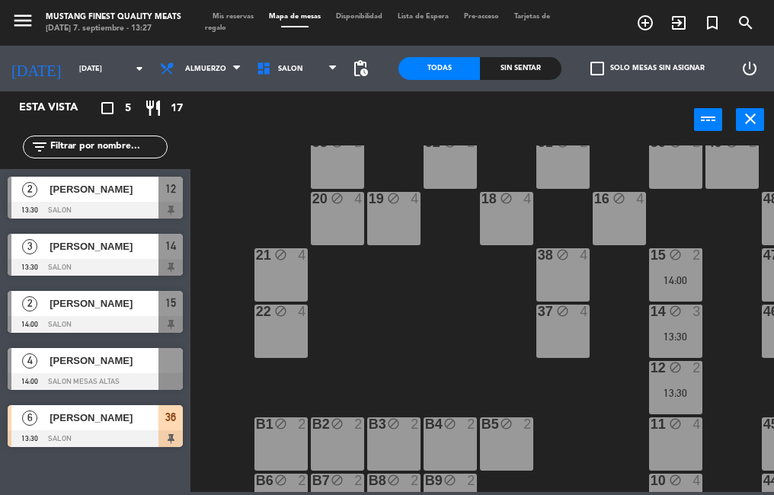
scroll to position [85, 3]
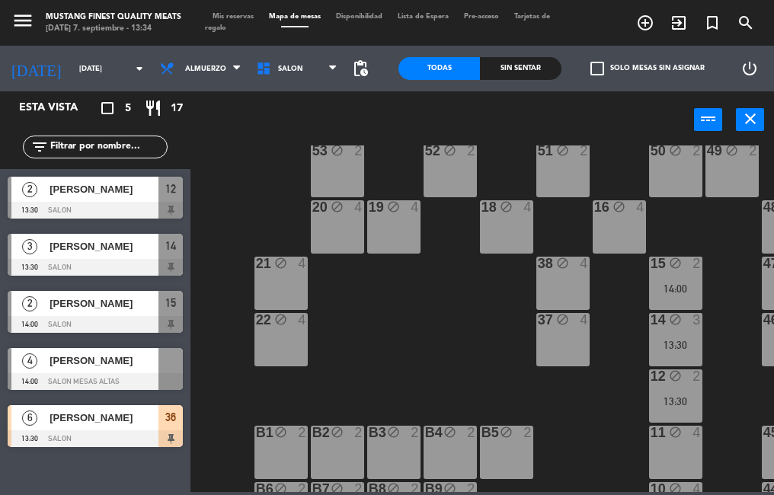
click at [122, 256] on div "[PERSON_NAME]" at bounding box center [103, 246] width 111 height 25
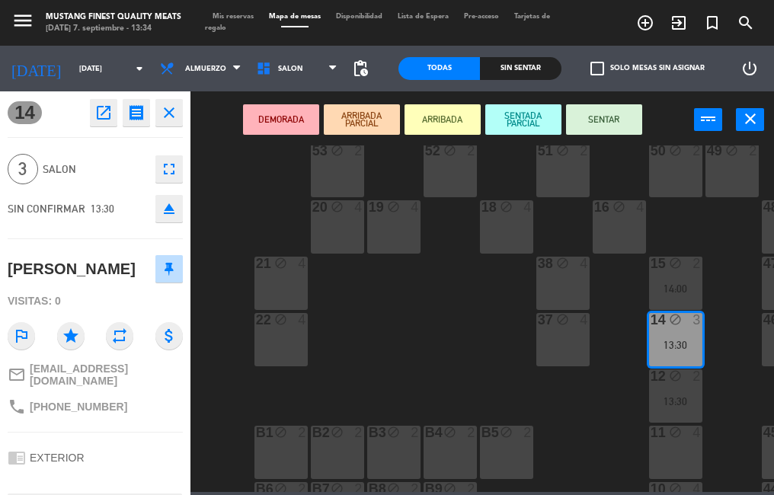
click at [606, 119] on button "SENTAR" at bounding box center [604, 119] width 76 height 30
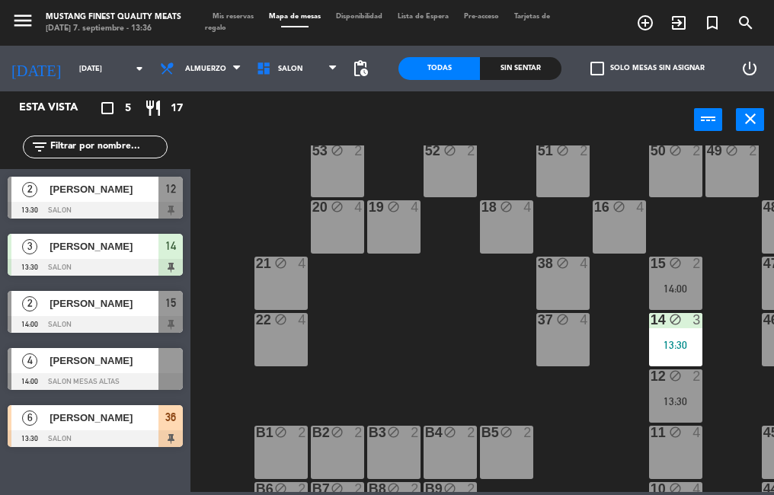
click at [122, 258] on div "[PERSON_NAME]" at bounding box center [103, 246] width 111 height 25
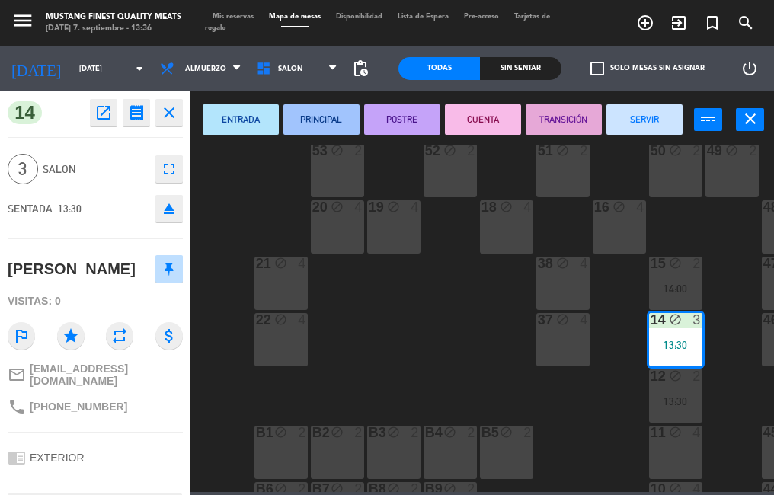
click at [637, 111] on button "SERVIR" at bounding box center [645, 119] width 76 height 30
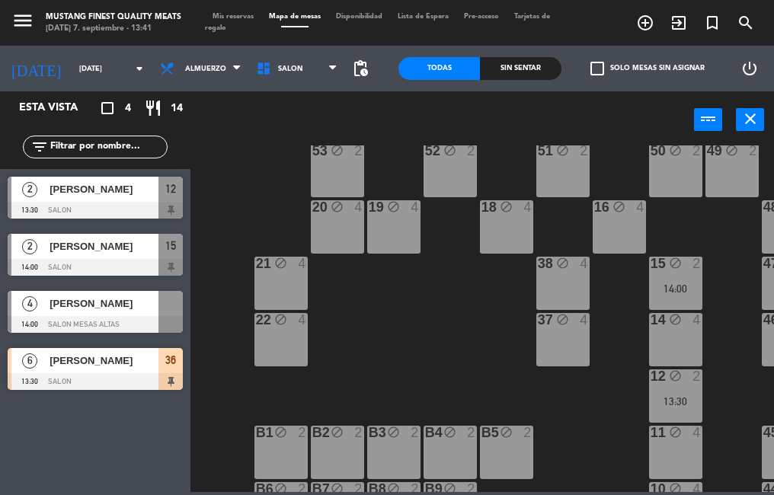
click at [117, 371] on div "[PERSON_NAME]" at bounding box center [103, 360] width 111 height 25
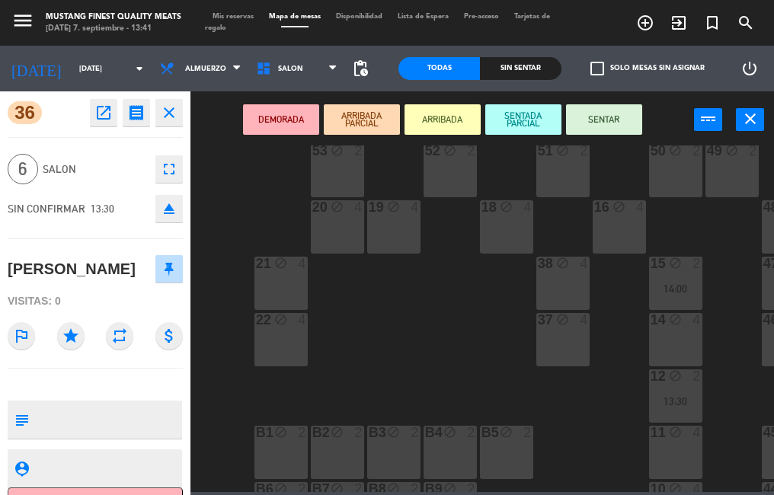
click at [594, 117] on button "SENTAR" at bounding box center [604, 119] width 76 height 30
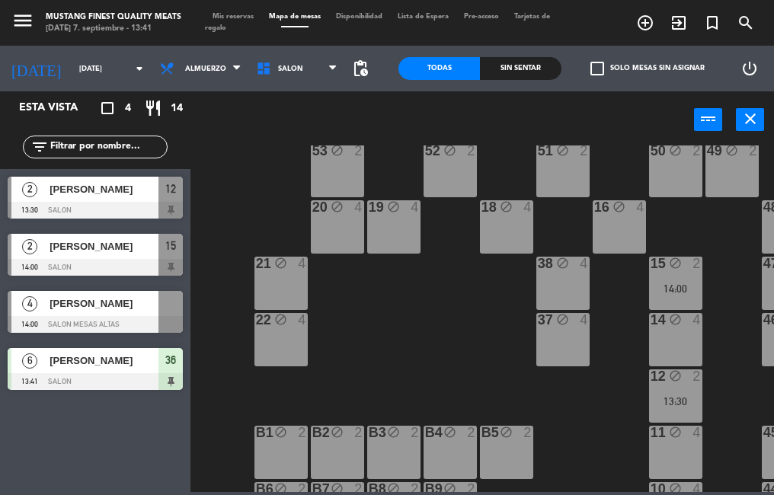
click at [100, 373] on div at bounding box center [95, 381] width 175 height 17
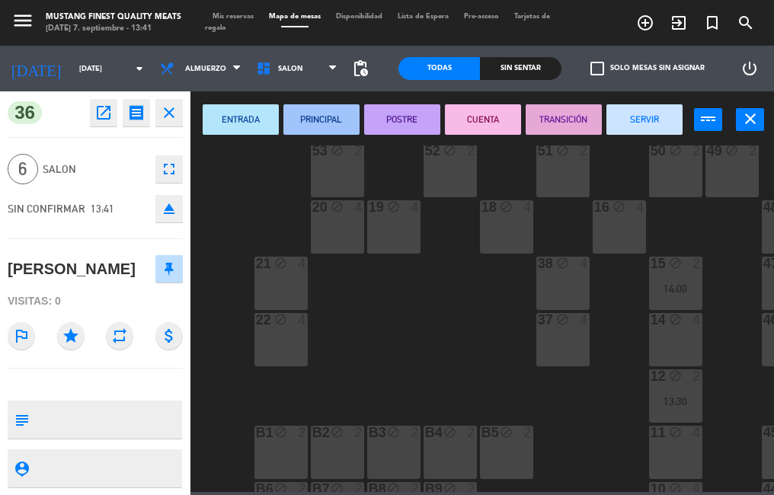
click at [630, 120] on button "SERVIR" at bounding box center [645, 119] width 76 height 30
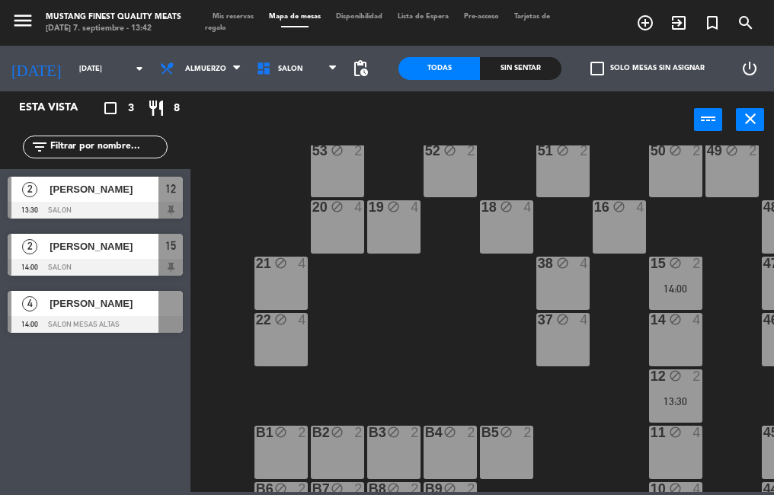
click at [92, 187] on span "[PERSON_NAME]" at bounding box center [104, 189] width 109 height 16
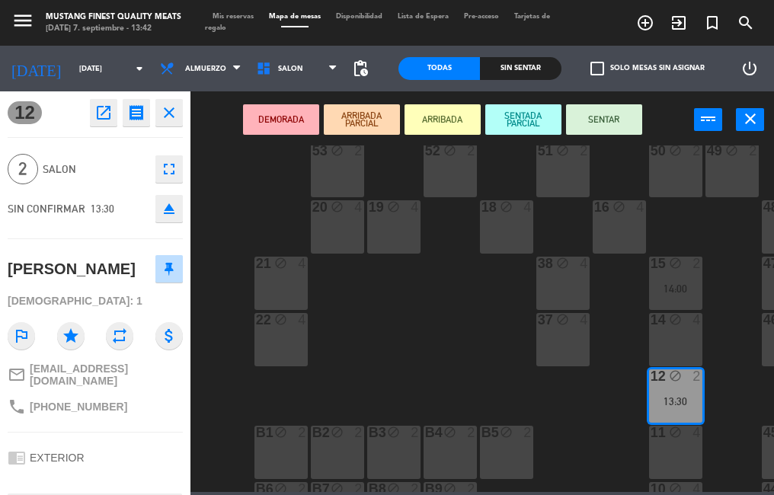
click at [598, 117] on button "SENTAR" at bounding box center [604, 119] width 76 height 30
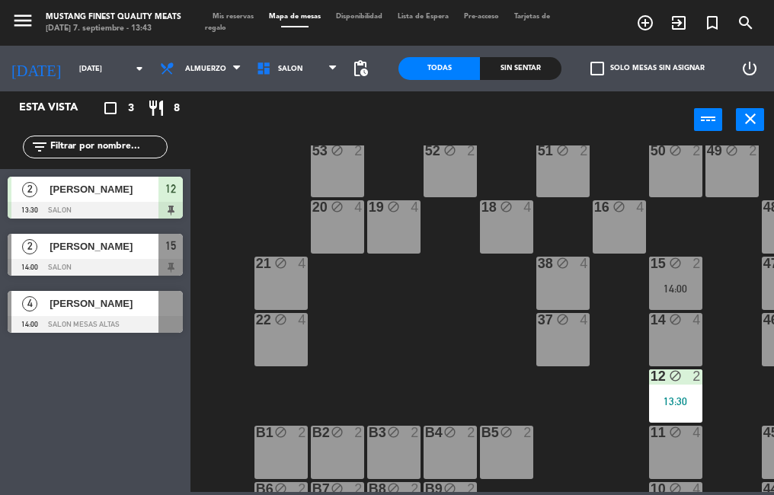
click at [133, 197] on span "[PERSON_NAME]" at bounding box center [104, 189] width 109 height 16
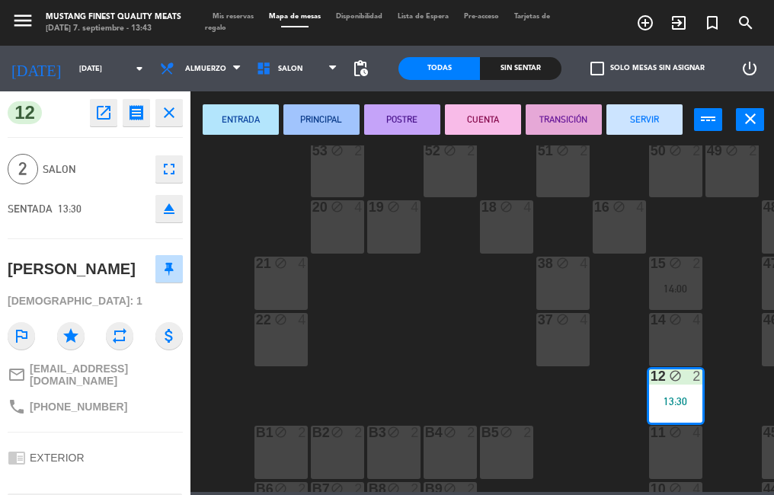
click at [642, 118] on button "SERVIR" at bounding box center [645, 119] width 76 height 30
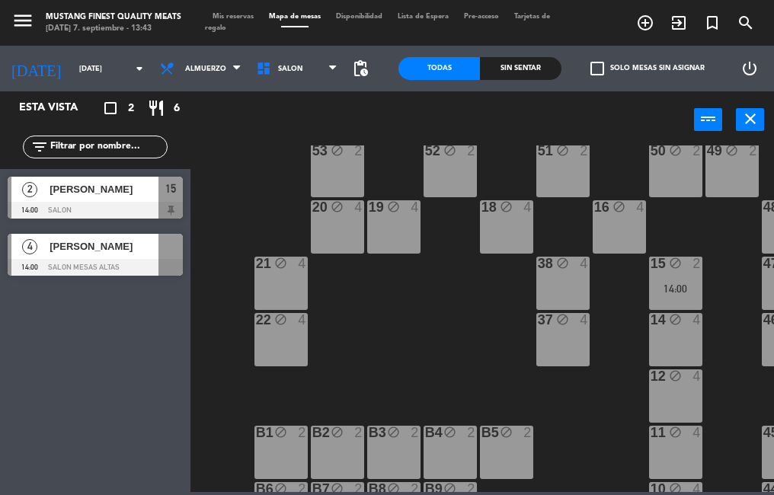
scroll to position [58, 3]
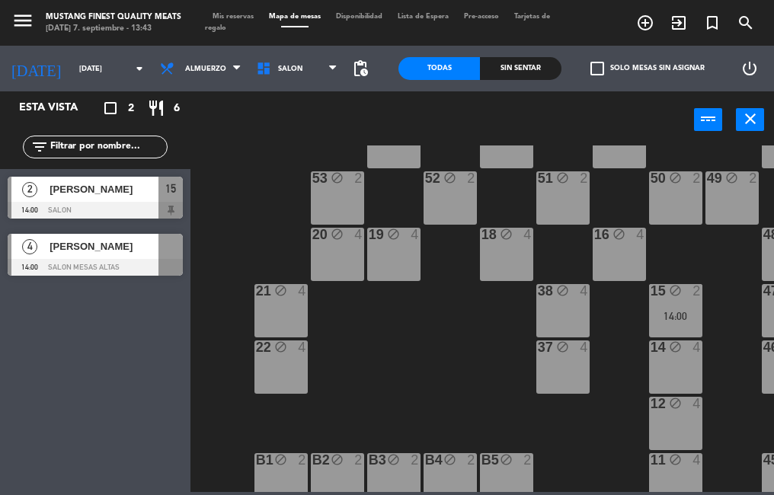
click at [325, 259] on div "20 block 4" at bounding box center [337, 254] width 53 height 53
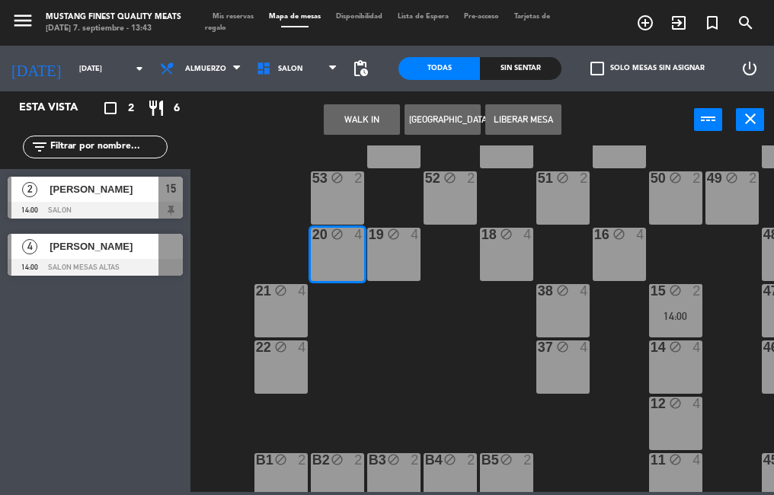
click at [112, 248] on span "[PERSON_NAME]" at bounding box center [104, 247] width 109 height 16
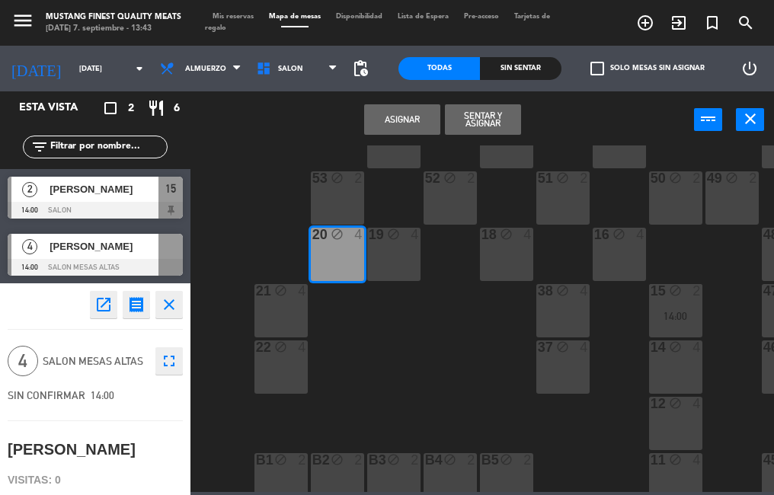
click at [389, 115] on button "Asignar" at bounding box center [402, 119] width 76 height 30
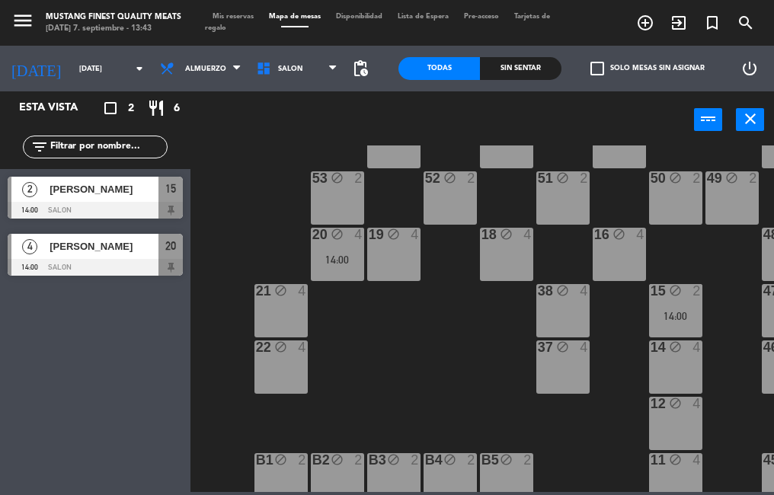
click at [142, 249] on span "[PERSON_NAME]" at bounding box center [104, 247] width 109 height 16
click at [473, 338] on div "73 block 4 72 block 4 71 block 4 69 block 8 70 block 4 80 block 8 50 block 2 53…" at bounding box center [486, 319] width 576 height 347
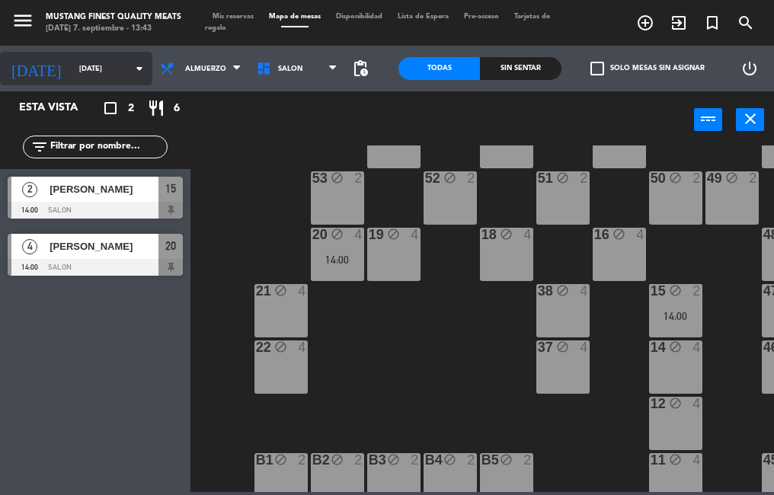
click at [91, 69] on input "[DATE]" at bounding box center [121, 69] width 99 height 24
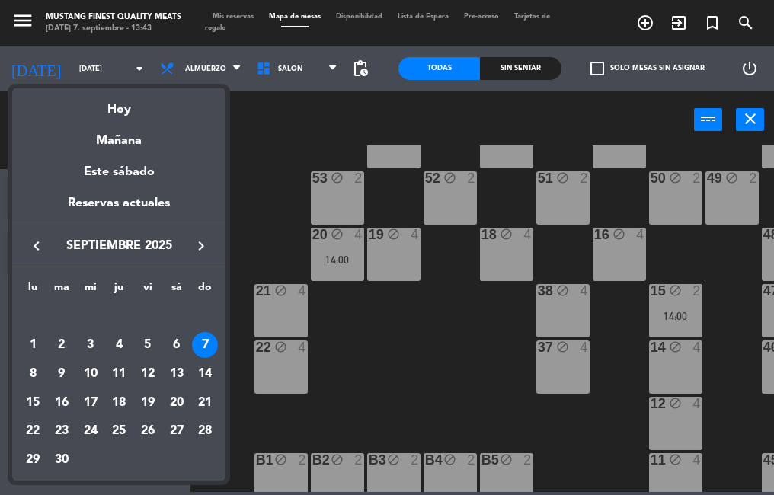
click at [274, 136] on div at bounding box center [387, 247] width 774 height 495
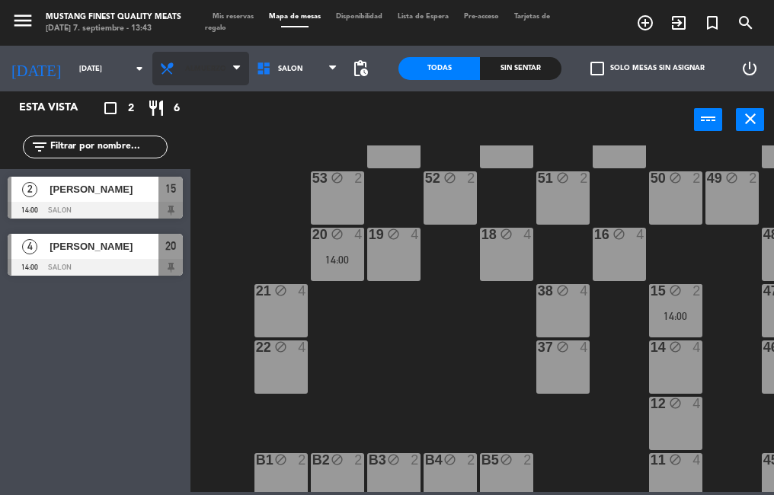
click at [203, 69] on span "Almuerzo" at bounding box center [205, 69] width 41 height 8
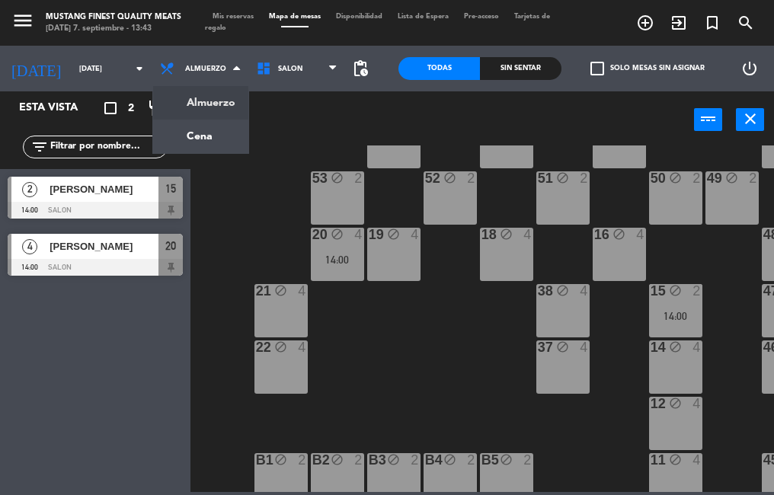
click at [284, 133] on div "power_input close" at bounding box center [443, 120] width 504 height 58
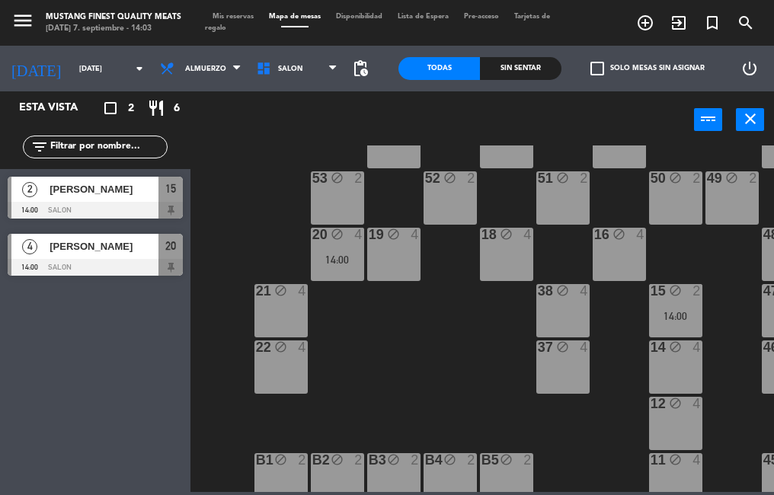
click at [235, 15] on span "Mis reservas" at bounding box center [233, 16] width 56 height 7
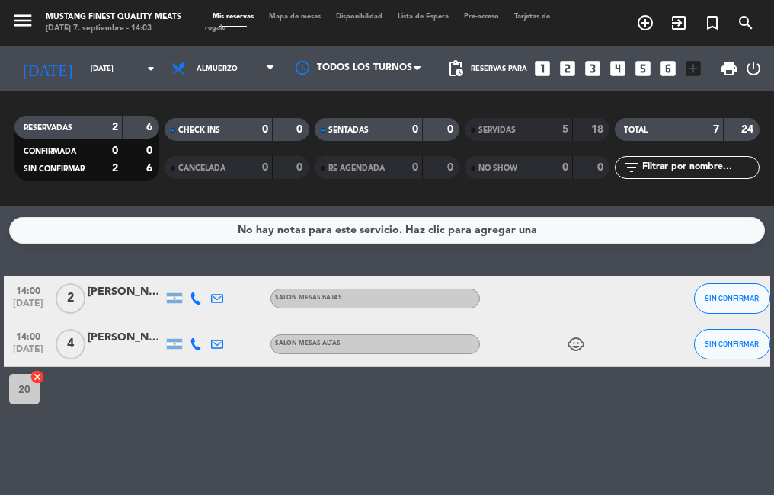
click at [310, 19] on span "Mapa de mesas" at bounding box center [294, 16] width 67 height 7
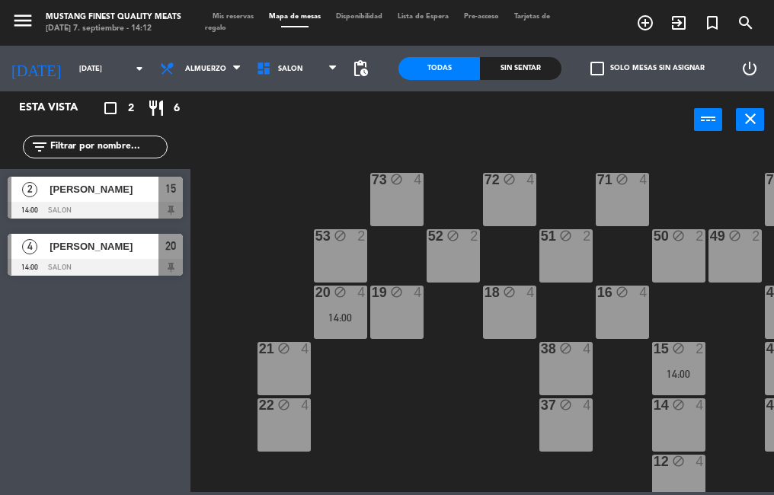
click at [96, 261] on div at bounding box center [95, 267] width 175 height 17
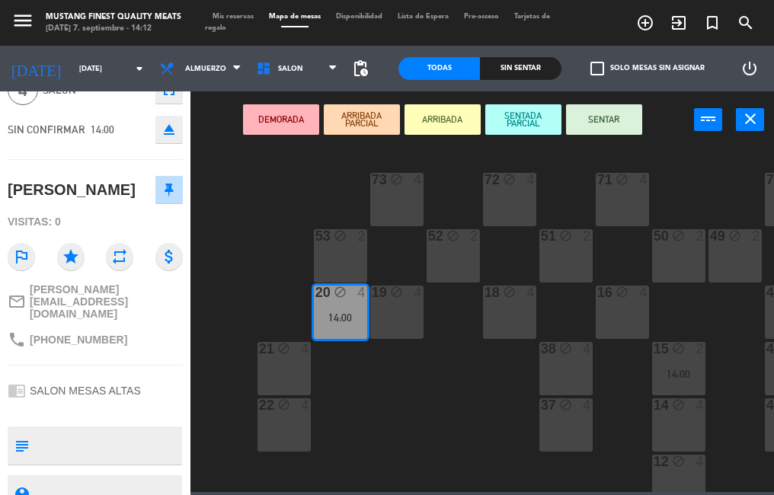
scroll to position [143, 0]
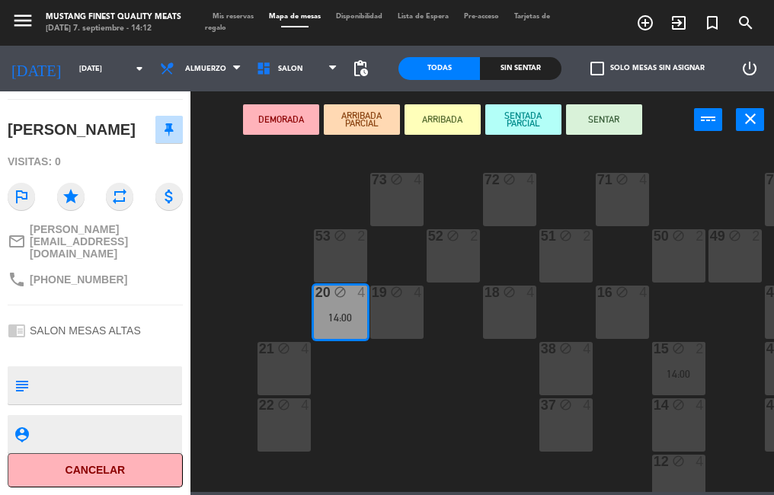
click at [108, 471] on button "Cancelar" at bounding box center [95, 470] width 175 height 34
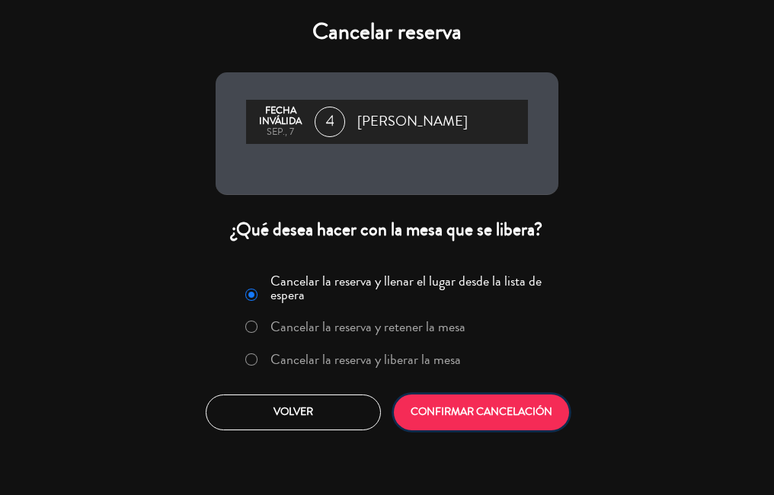
click at [482, 415] on button "CONFIRMAR CANCELACIÓN" at bounding box center [481, 413] width 175 height 36
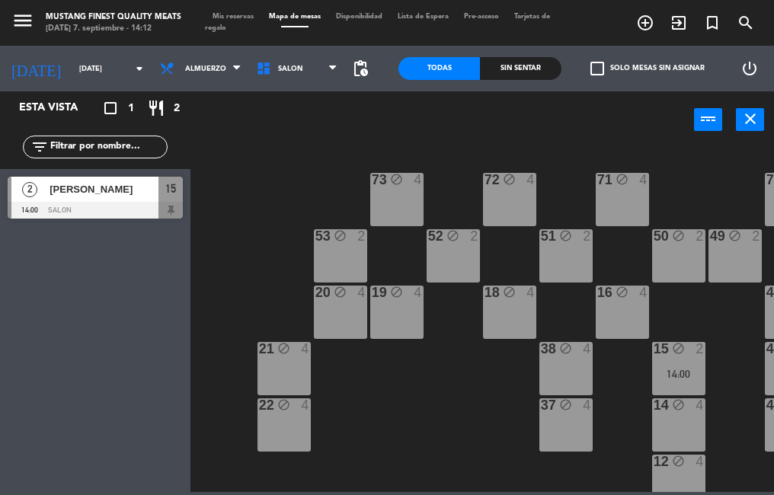
click at [90, 216] on div at bounding box center [95, 210] width 175 height 17
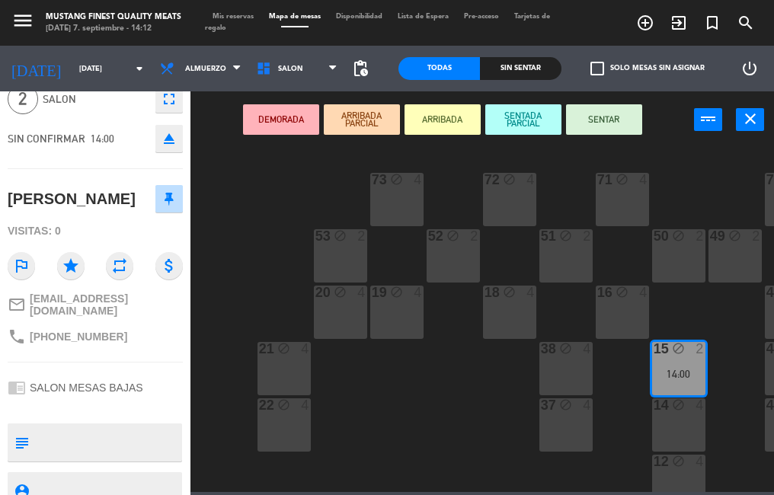
scroll to position [121, 0]
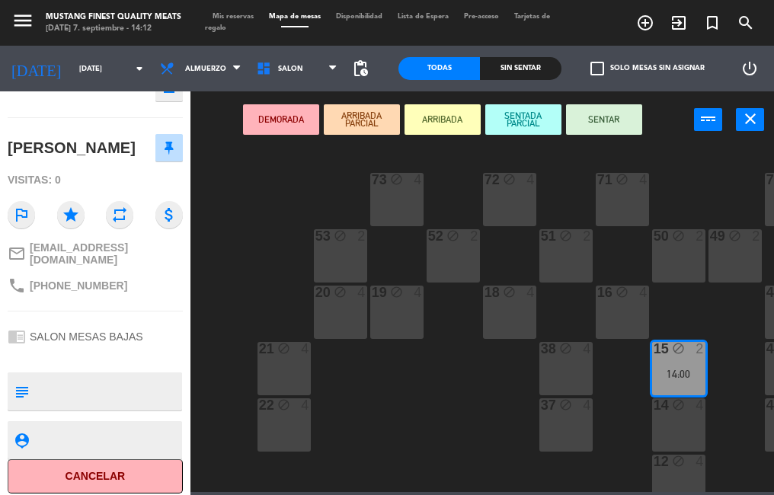
click at [108, 460] on button "Cancelar" at bounding box center [95, 477] width 175 height 34
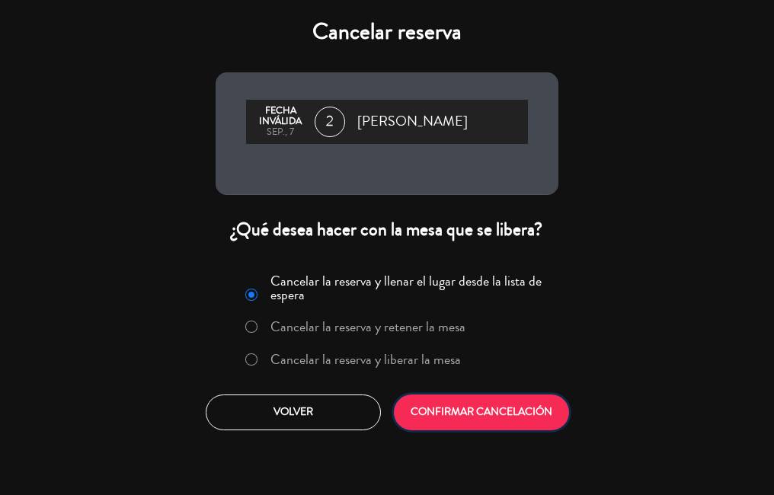
click at [462, 412] on button "CONFIRMAR CANCELACIÓN" at bounding box center [481, 413] width 175 height 36
